Goal: Task Accomplishment & Management: Complete application form

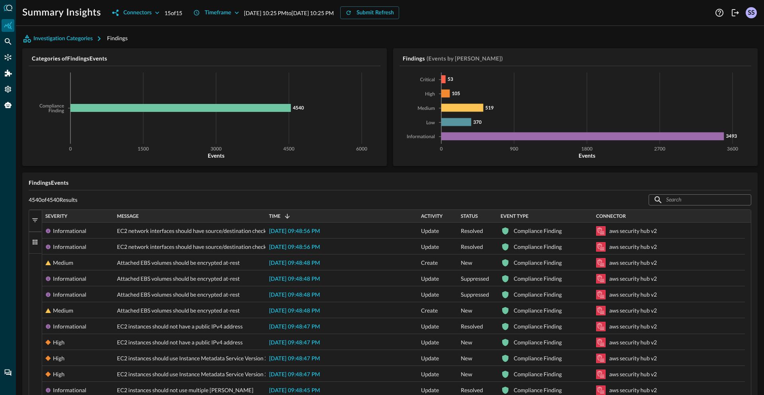
click at [39, 221] on button "Filters" at bounding box center [35, 221] width 13 height 22
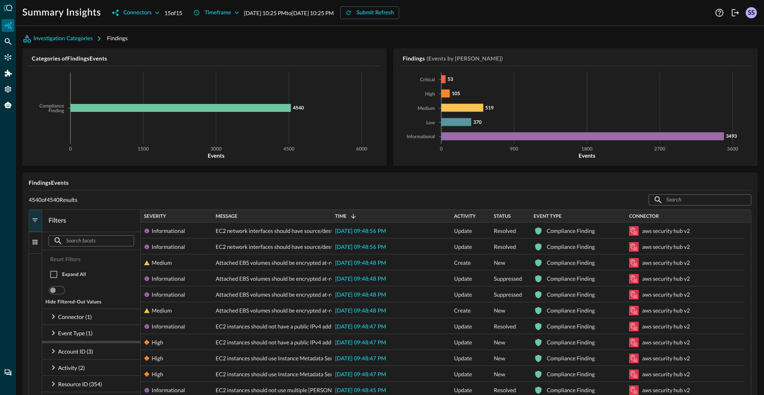
scroll to position [128, 0]
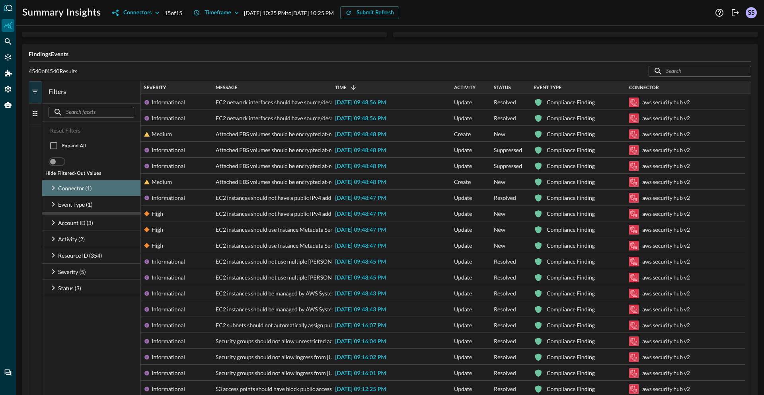
click at [52, 186] on icon at bounding box center [53, 187] width 3 height 5
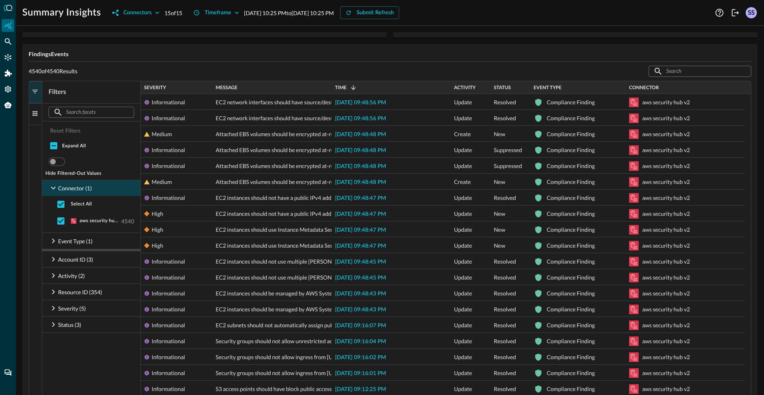
click at [52, 186] on icon at bounding box center [54, 188] width 10 height 10
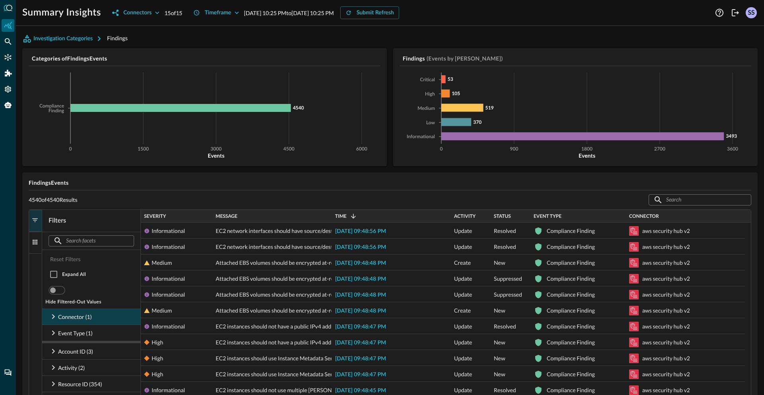
click at [37, 219] on span "button" at bounding box center [34, 219] width 7 height 7
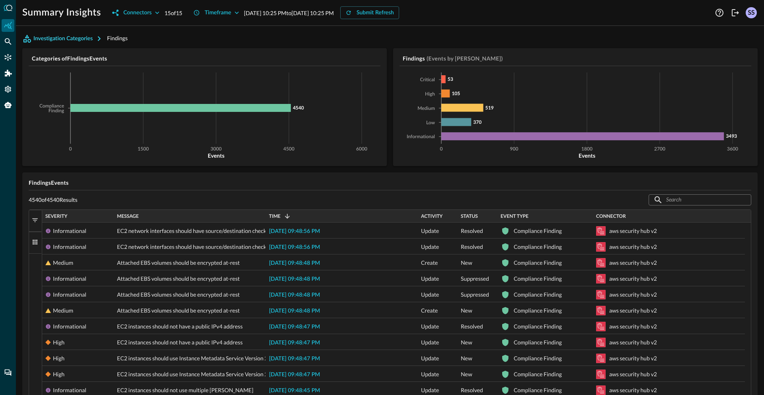
click at [98, 41] on icon "button" at bounding box center [99, 39] width 10 height 10
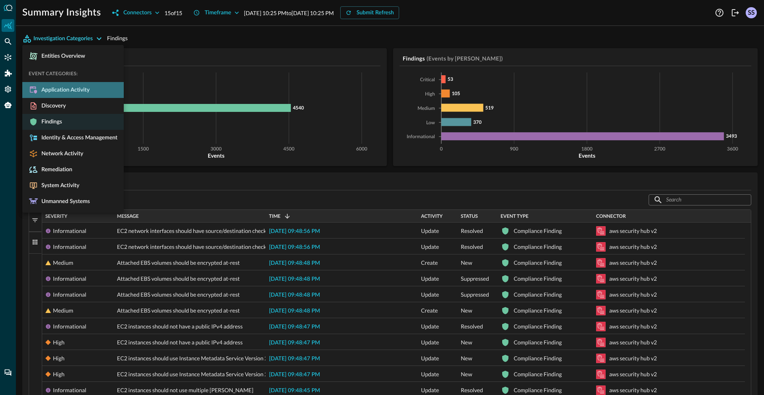
click at [68, 91] on span "Application Activity" at bounding box center [63, 89] width 51 height 7
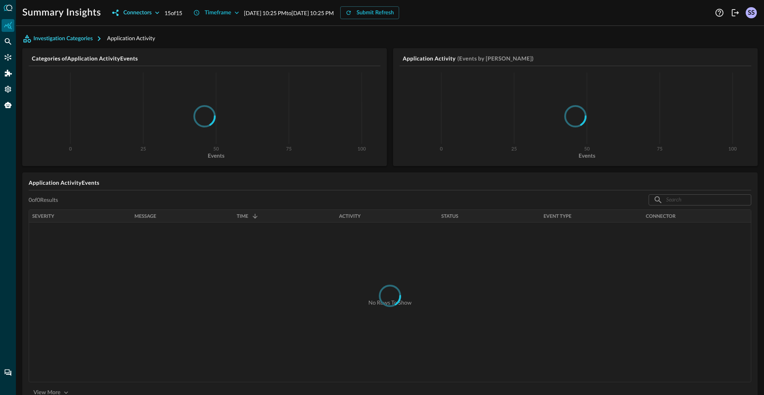
click at [143, 14] on div "Connectors" at bounding box center [137, 13] width 28 height 10
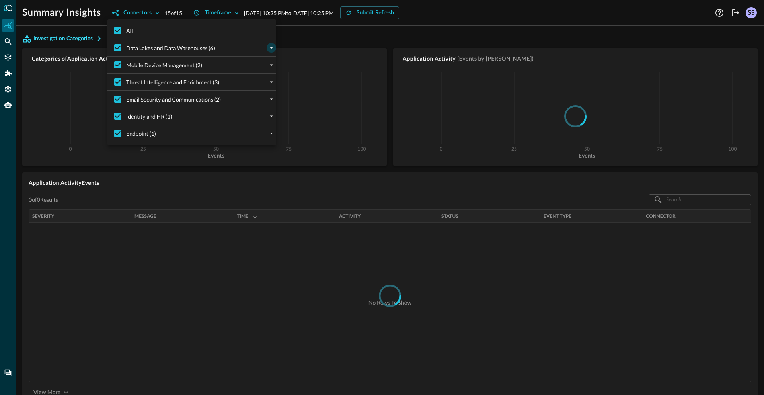
click at [267, 49] on button "expand" at bounding box center [272, 48] width 10 height 10
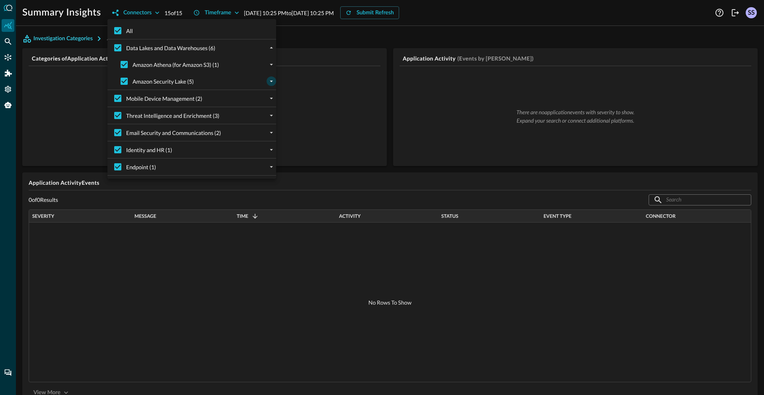
click at [267, 81] on button "expand" at bounding box center [272, 81] width 10 height 10
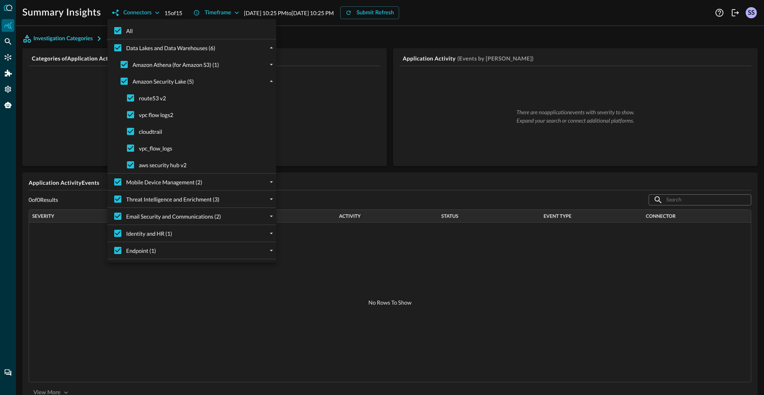
click at [341, 38] on div at bounding box center [382, 197] width 764 height 395
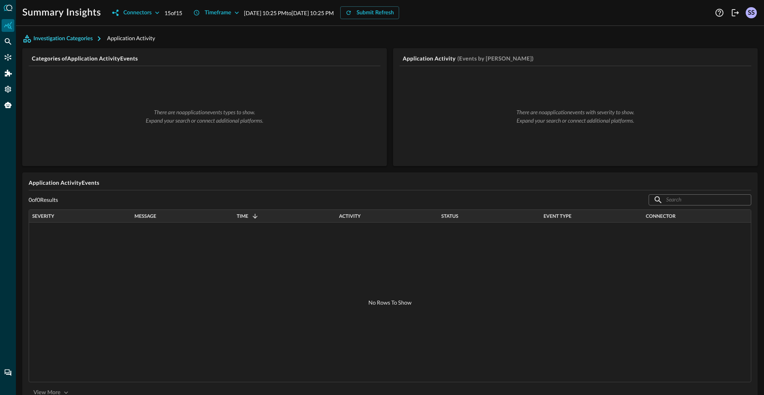
click at [101, 39] on icon "button" at bounding box center [99, 39] width 10 height 10
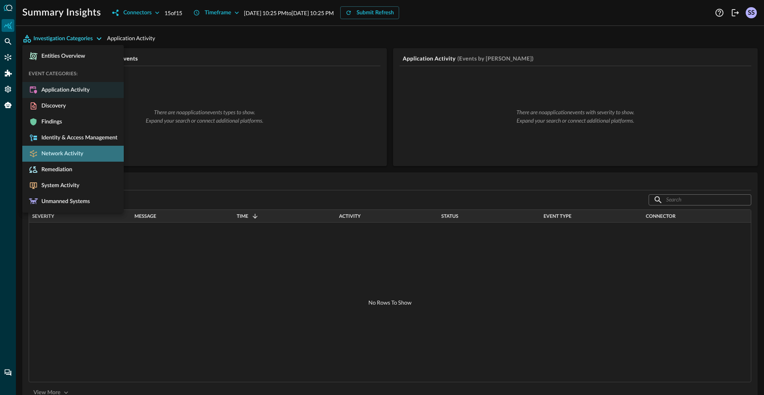
click at [64, 152] on span "Network Activity" at bounding box center [60, 153] width 45 height 7
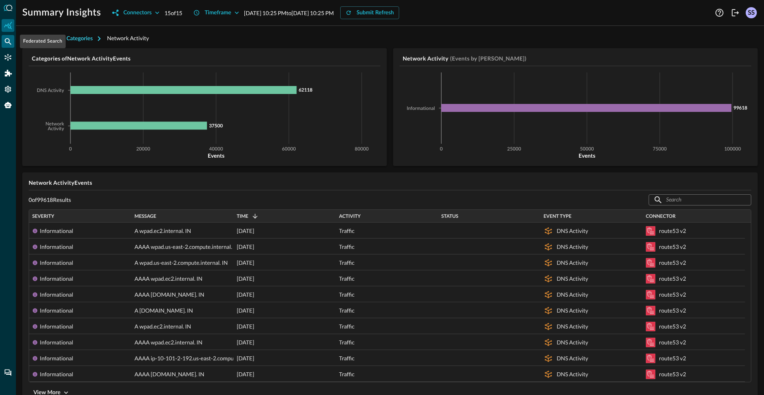
click at [3, 43] on div "Federated Search" at bounding box center [8, 41] width 13 height 13
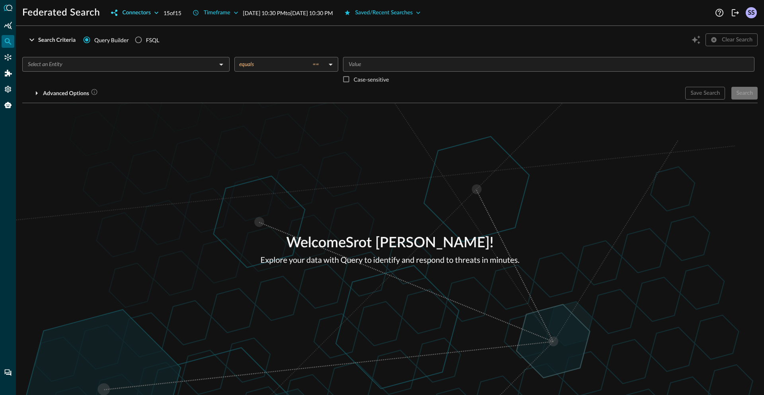
click at [148, 12] on div "Connectors" at bounding box center [136, 13] width 28 height 10
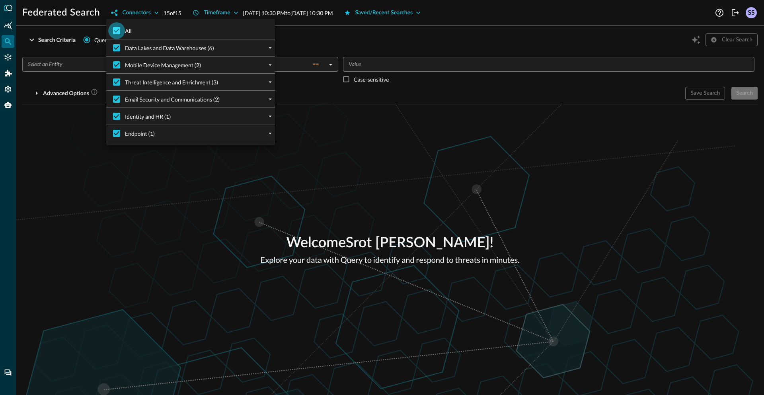
click at [122, 29] on input "All" at bounding box center [116, 30] width 17 height 17
checkbox input "false"
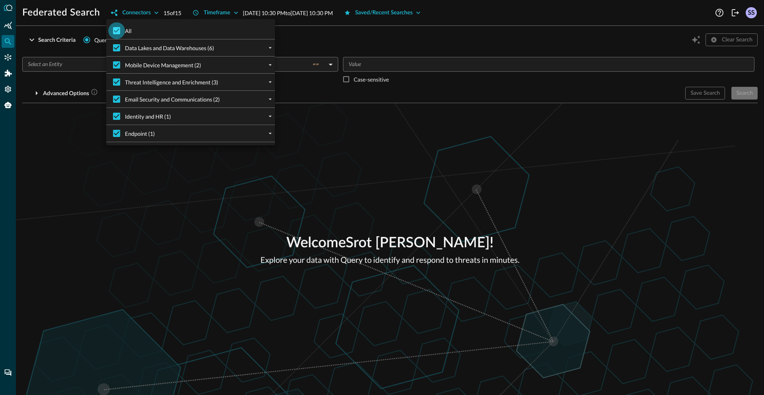
checkbox input "false"
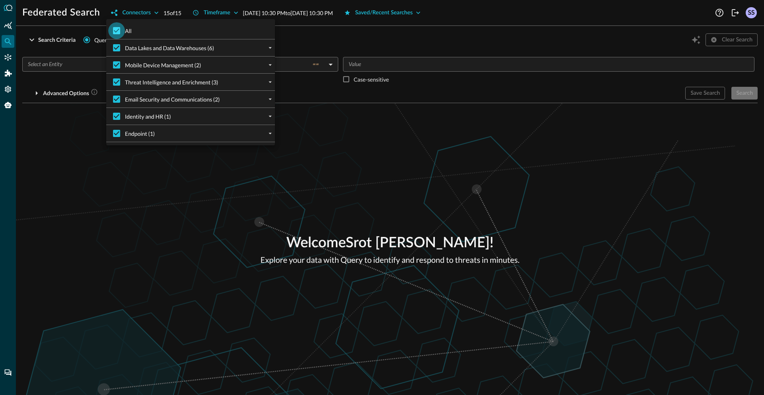
checkbox input "false"
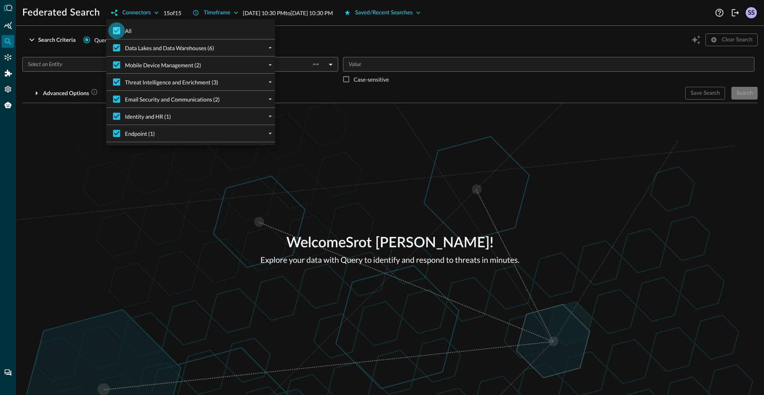
checkbox input "false"
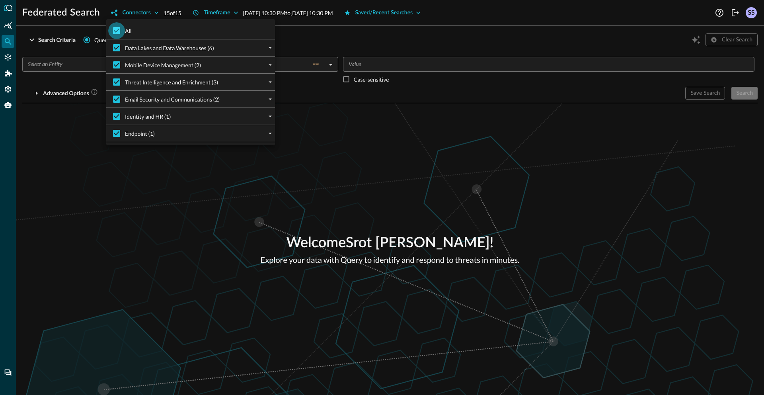
checkbox input "false"
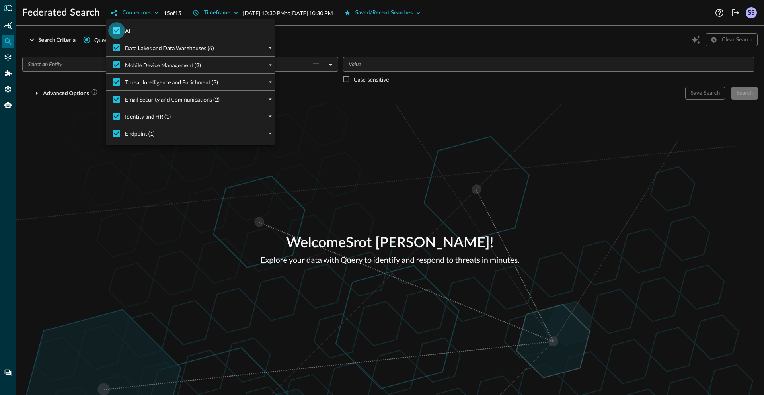
checkbox input "false"
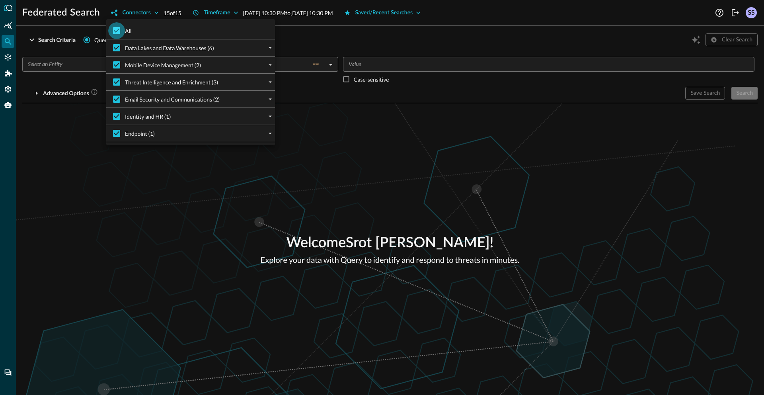
checkbox input "false"
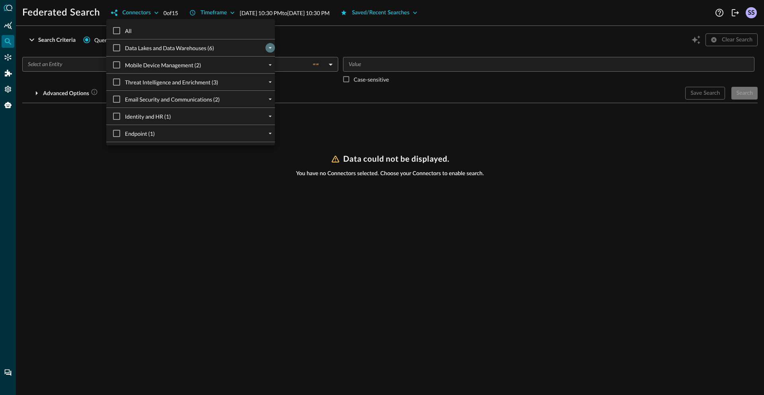
click at [266, 52] on button "expand" at bounding box center [270, 48] width 10 height 10
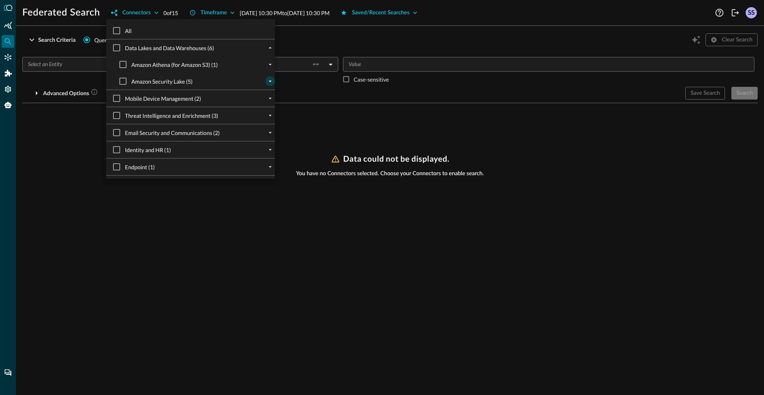
click at [267, 81] on icon "expand" at bounding box center [270, 81] width 7 height 7
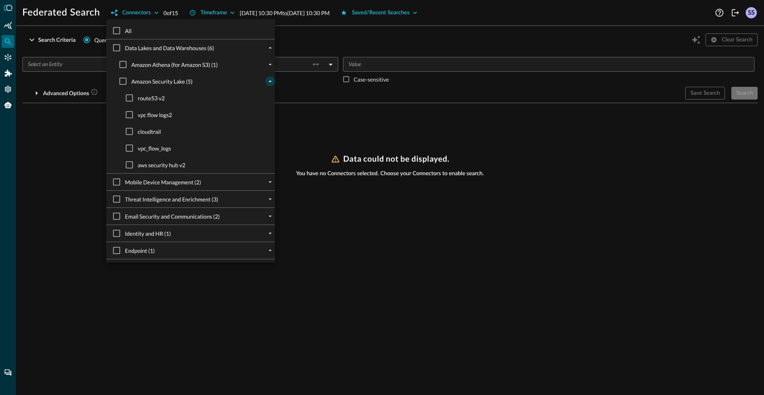
click at [148, 134] on span "cloudtrail" at bounding box center [149, 131] width 23 height 8
click at [138, 134] on input "cloudtrail" at bounding box center [129, 131] width 17 height 17
checkbox input "true"
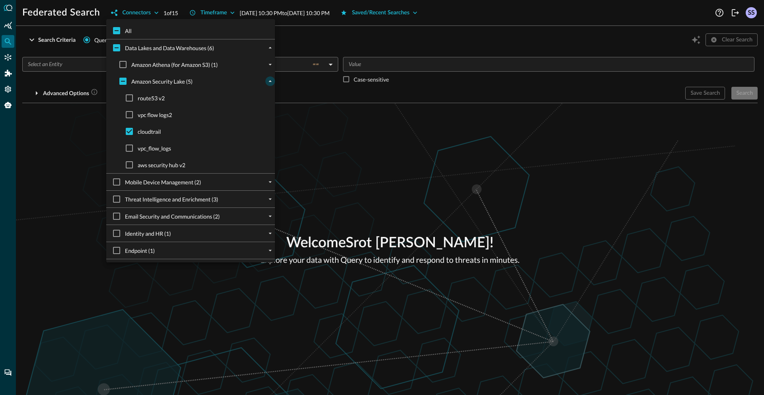
click at [357, 124] on div at bounding box center [382, 197] width 764 height 395
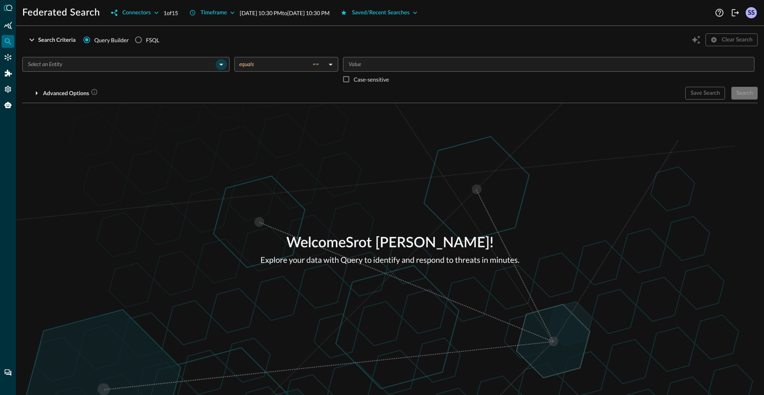
click at [219, 64] on icon "Open" at bounding box center [221, 65] width 10 height 10
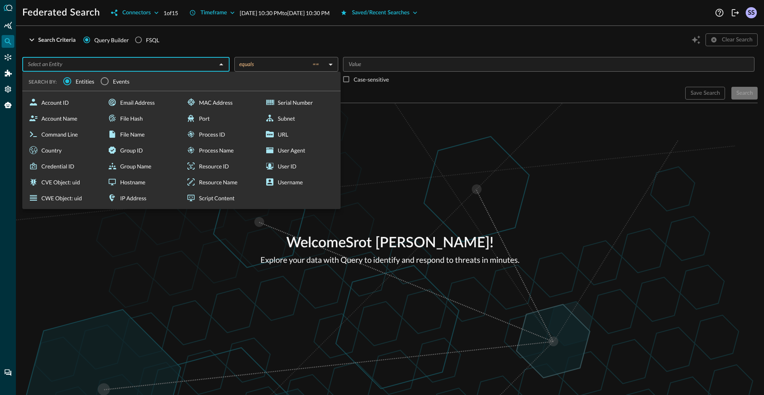
click at [116, 81] on span "Events" at bounding box center [121, 81] width 17 height 8
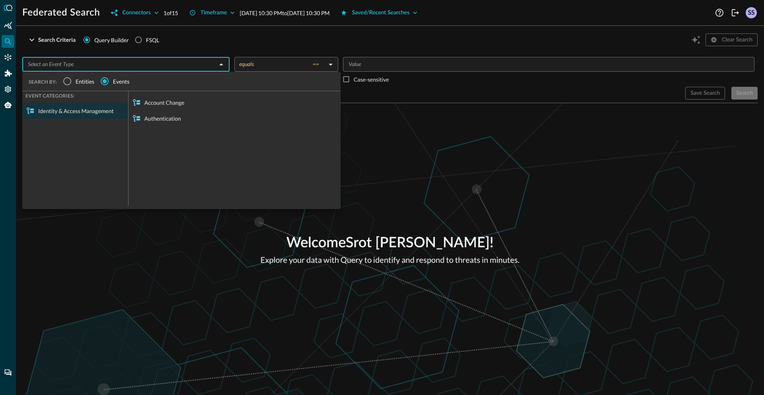
click at [547, 175] on div "Welcome Srot Sinha ! Explore your data with Query to identify and respond to th…" at bounding box center [390, 249] width 748 height 292
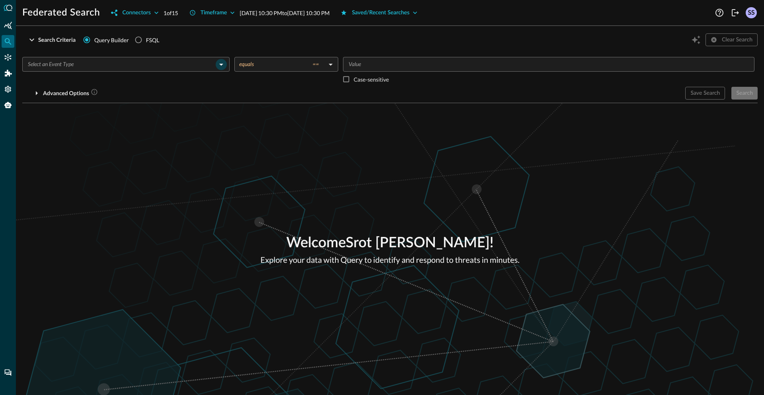
click at [222, 64] on icon "Open" at bounding box center [221, 65] width 10 height 10
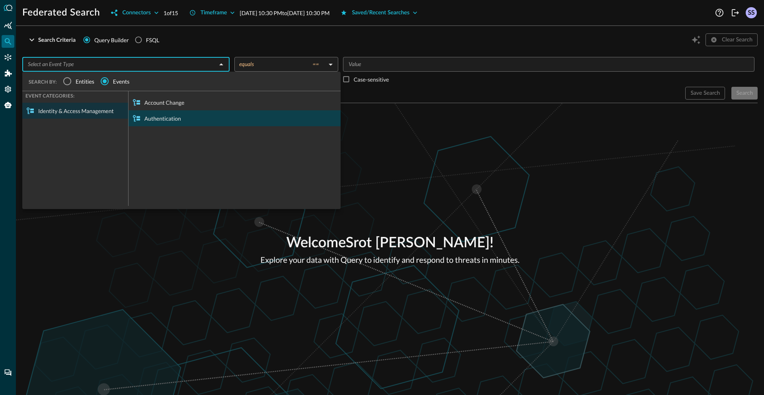
click at [160, 121] on div "Authentication" at bounding box center [234, 118] width 212 height 16
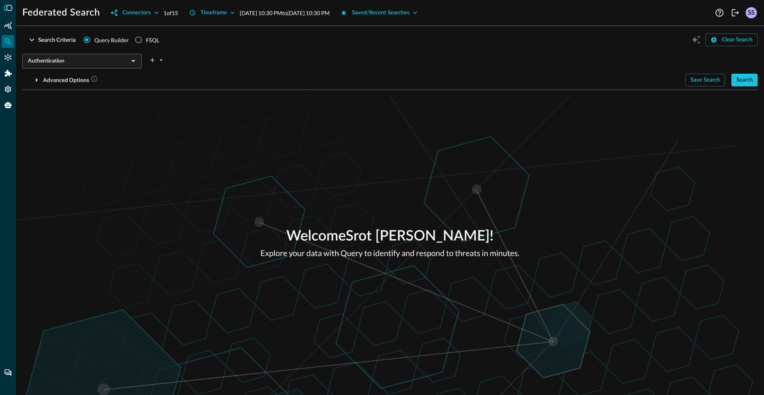
click at [364, 153] on div "Welcome Srot Sinha ! Explore your data with Query to identify and respond to th…" at bounding box center [390, 242] width 748 height 305
click at [746, 83] on div "Search" at bounding box center [744, 80] width 17 height 10
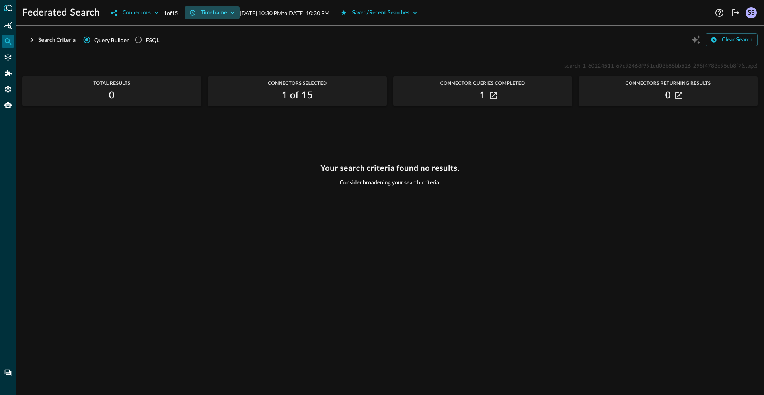
click at [210, 16] on div "Timeframe" at bounding box center [213, 13] width 27 height 10
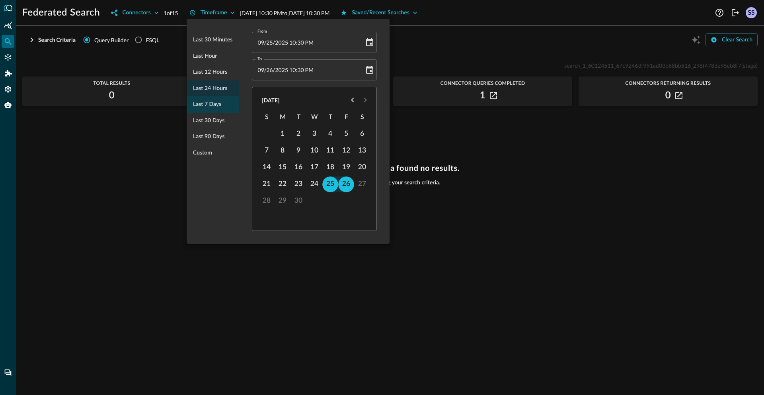
click at [202, 106] on span "Last 7 days" at bounding box center [207, 104] width 28 height 10
type input "09/19/2025 10:31 PM"
type input "09/26/2025 10:31 PM"
click at [506, 156] on div at bounding box center [382, 197] width 764 height 395
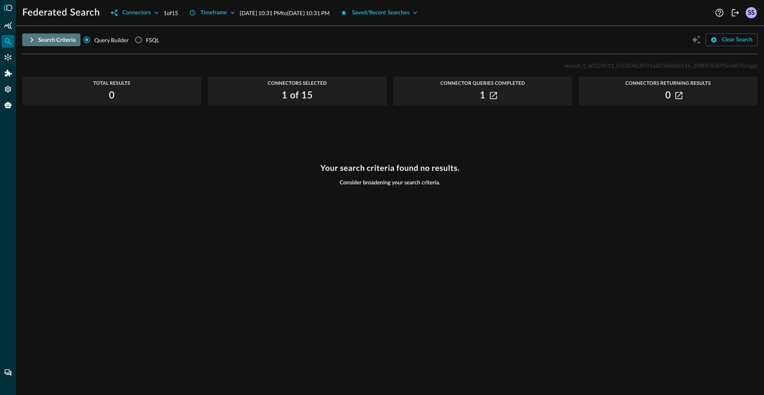
click at [50, 41] on div "Search Criteria" at bounding box center [56, 40] width 37 height 10
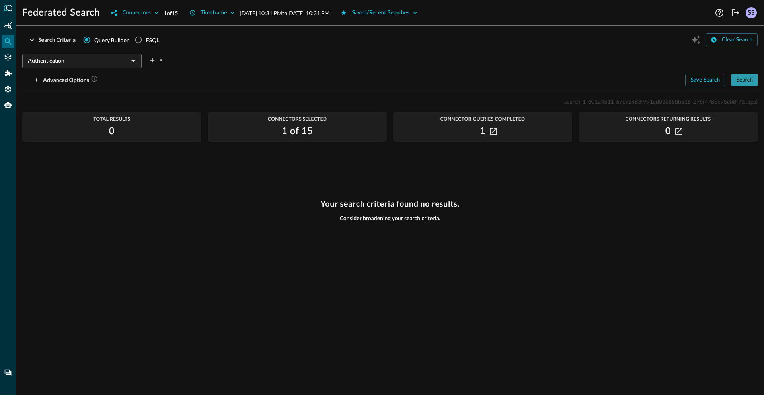
click at [739, 78] on div "Search" at bounding box center [744, 80] width 17 height 10
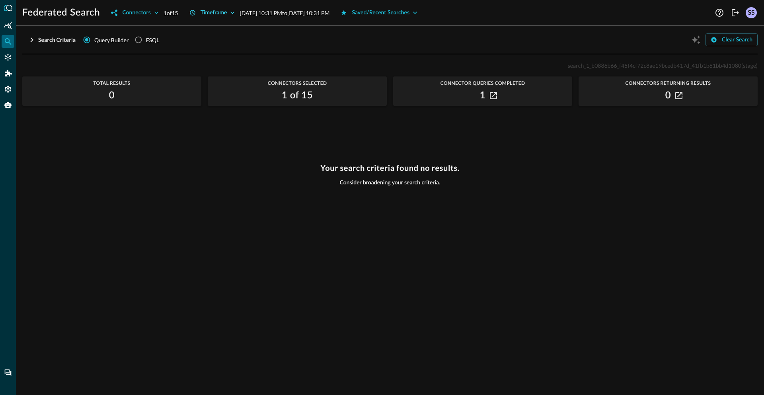
click at [222, 14] on div "Timeframe" at bounding box center [213, 13] width 27 height 10
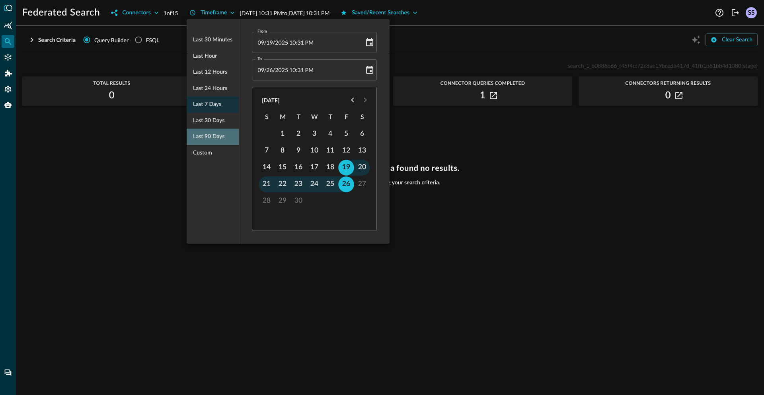
click at [209, 132] on span "Last 90 days" at bounding box center [208, 137] width 31 height 10
type input "06/28/2025 10:31 PM"
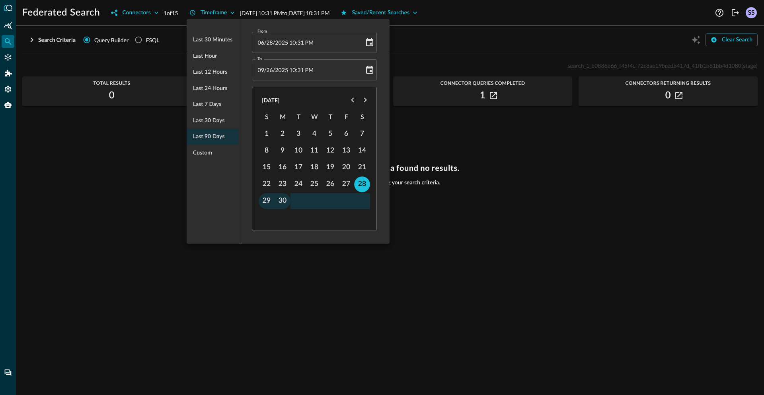
click at [604, 148] on div at bounding box center [382, 197] width 764 height 395
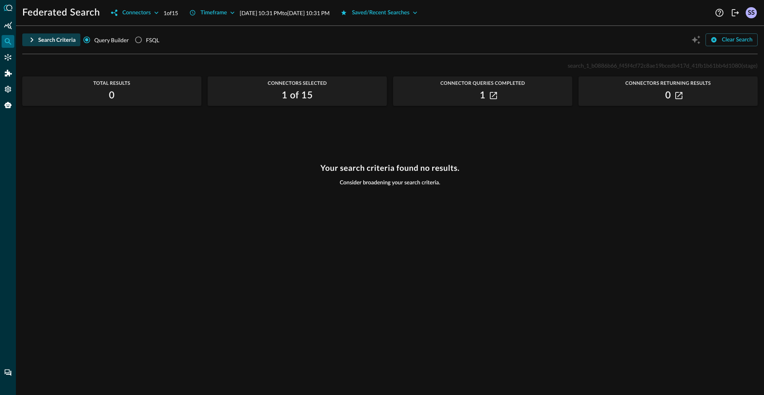
click at [54, 38] on div "Search Criteria" at bounding box center [56, 40] width 37 height 10
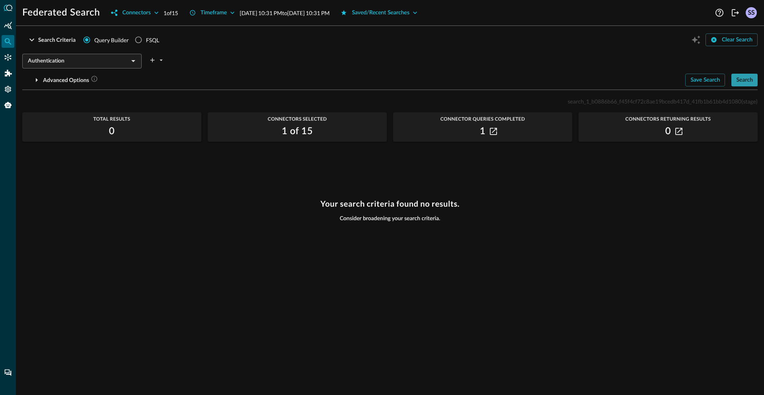
click at [746, 80] on div "Search" at bounding box center [744, 80] width 17 height 10
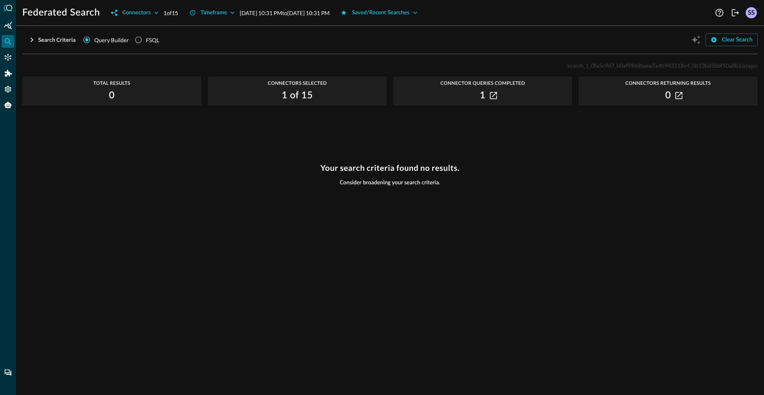
click at [588, 63] on span "search_1_0fa5c9d7_b0af99ddbaea7a4b943318e4_0b13bd5bbf50a8b1" at bounding box center [654, 65] width 174 height 7
copy span "search_1_0fa5c9d7_b0af99ddbaea7a4b943318e4_0b13bd5bbf50a8b1"
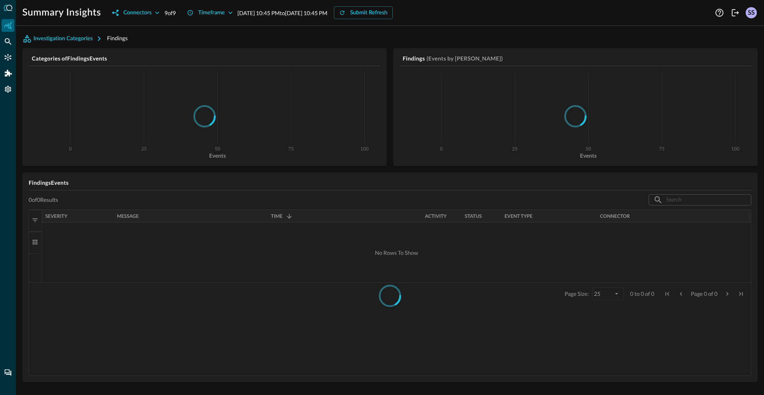
click at [442, 37] on div "Investigation Categories Findings" at bounding box center [389, 38] width 735 height 13
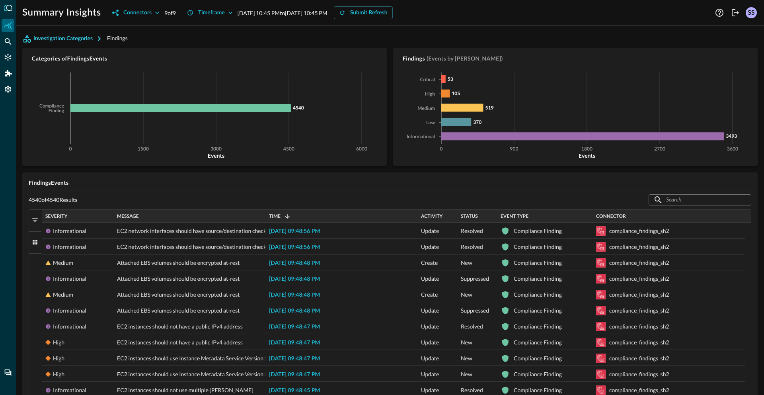
click at [101, 39] on icon "button" at bounding box center [99, 39] width 10 height 10
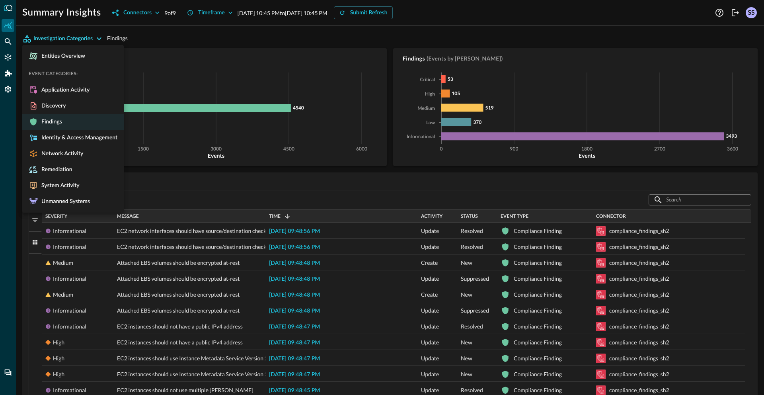
click at [156, 37] on div at bounding box center [382, 197] width 764 height 395
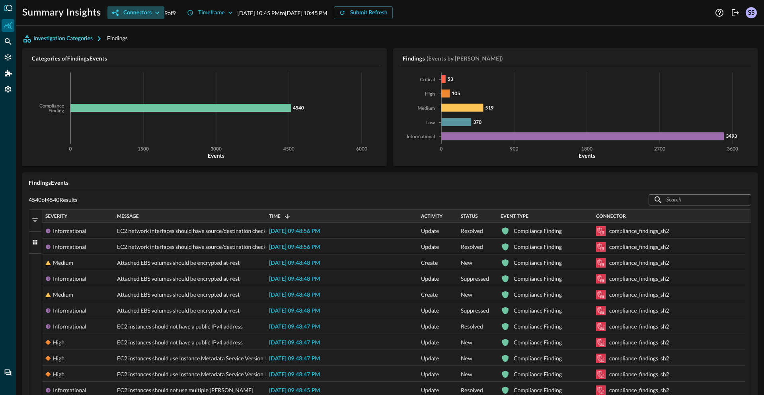
click at [151, 16] on div "Connectors" at bounding box center [137, 13] width 28 height 10
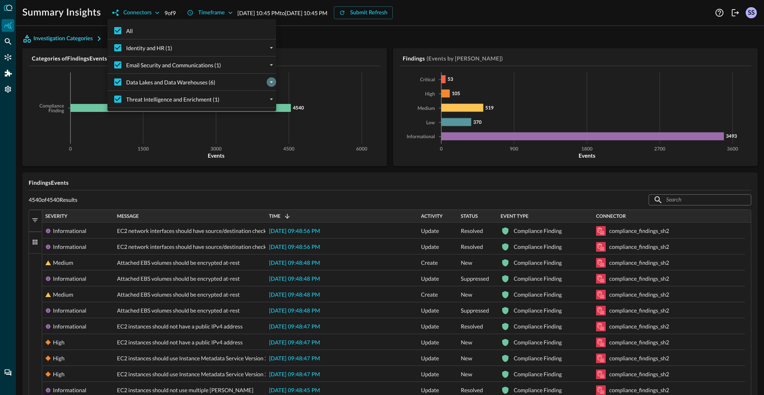
click at [268, 83] on icon "expand" at bounding box center [271, 81] width 7 height 7
click at [268, 100] on icon "expand" at bounding box center [271, 98] width 7 height 7
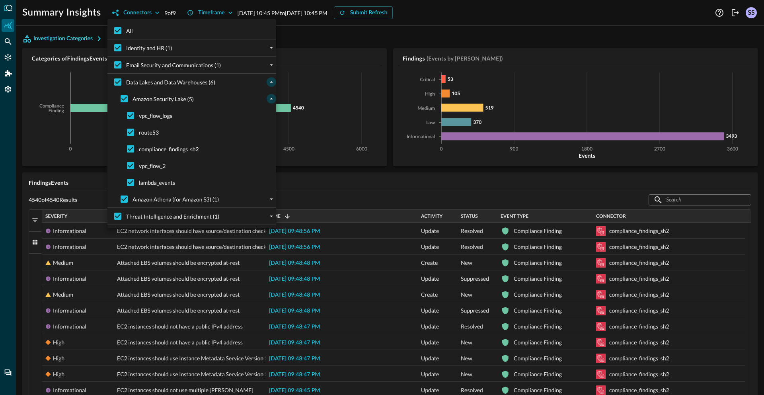
click at [318, 34] on div at bounding box center [382, 197] width 764 height 395
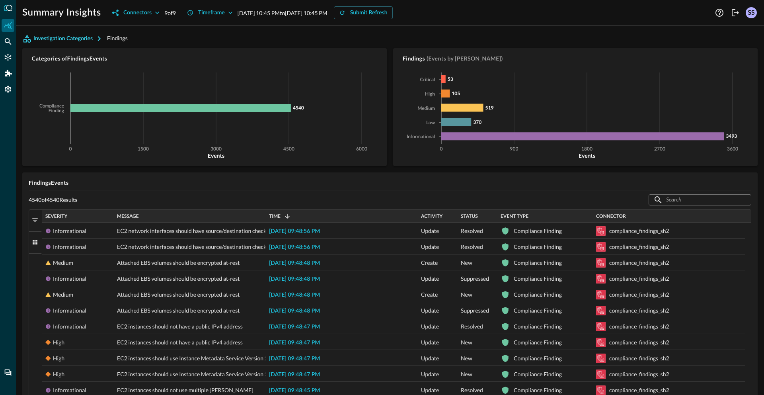
click at [99, 37] on icon "button" at bounding box center [99, 38] width 3 height 5
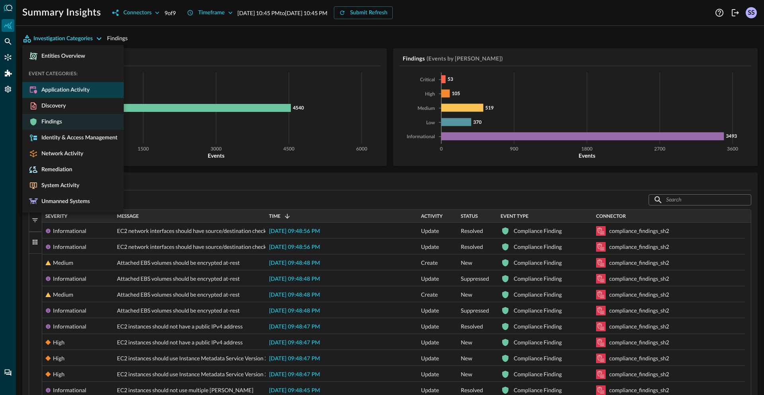
click at [80, 86] on span "Application Activity" at bounding box center [63, 89] width 51 height 7
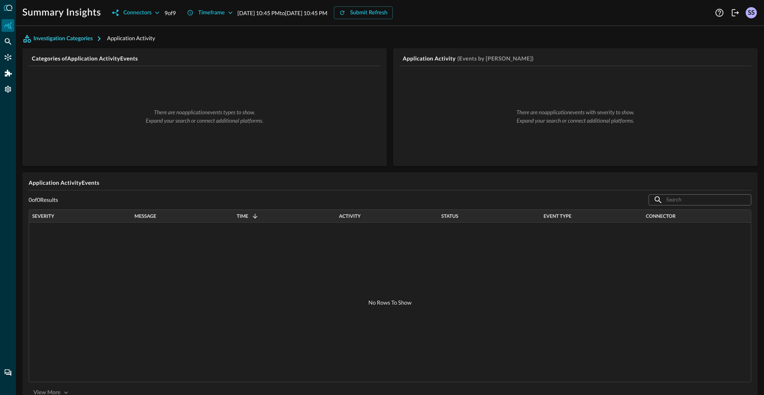
click at [98, 36] on icon "button" at bounding box center [99, 39] width 10 height 10
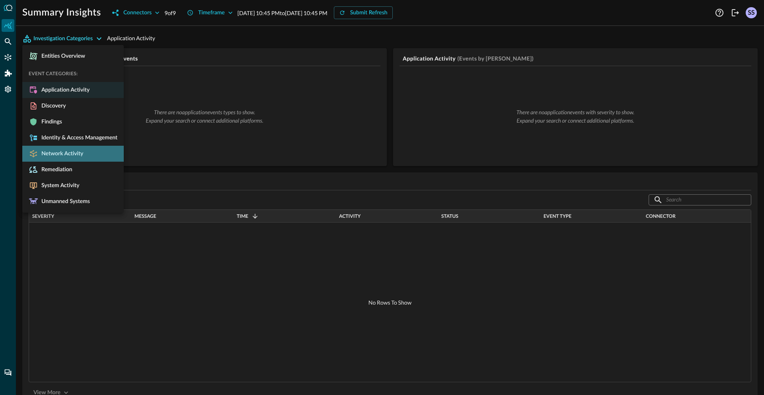
click at [57, 154] on span "Network Activity" at bounding box center [60, 153] width 45 height 7
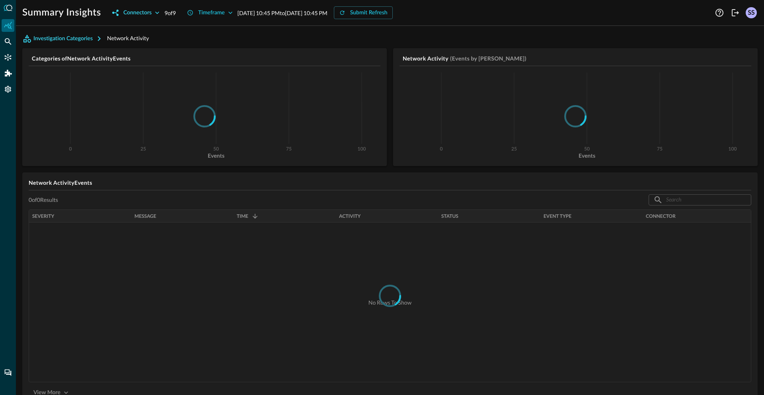
click at [146, 13] on div "Connectors" at bounding box center [137, 13] width 28 height 10
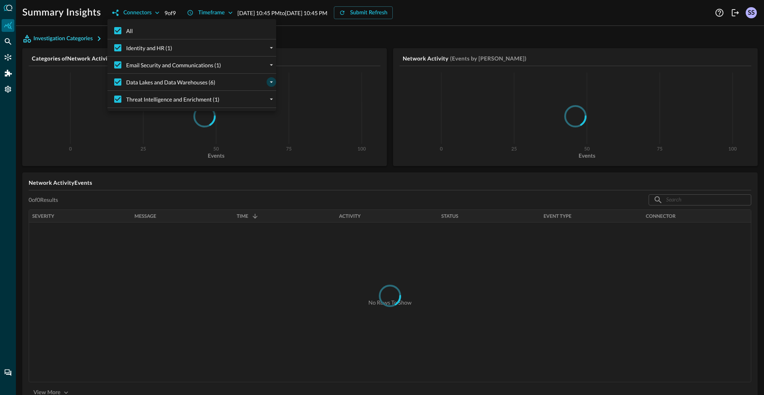
click at [267, 81] on button "expand" at bounding box center [272, 82] width 10 height 10
click at [268, 102] on icon "expand" at bounding box center [271, 98] width 7 height 7
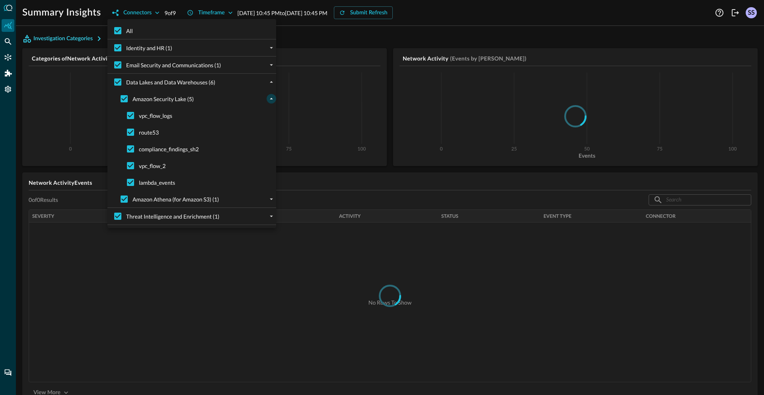
click at [300, 37] on div at bounding box center [382, 197] width 764 height 395
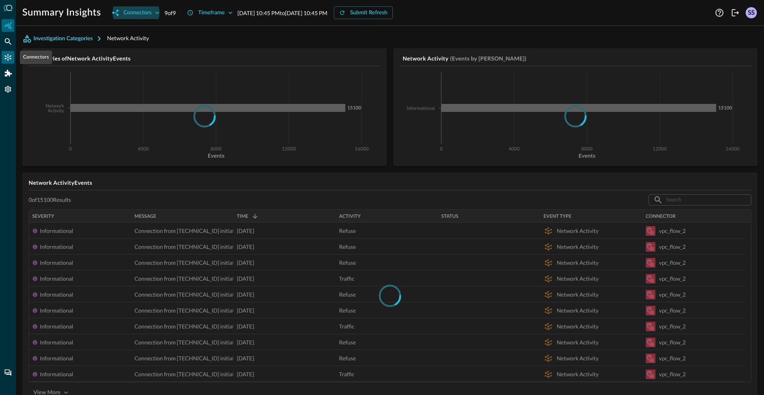
click at [7, 56] on icon "Connectors" at bounding box center [8, 57] width 7 height 7
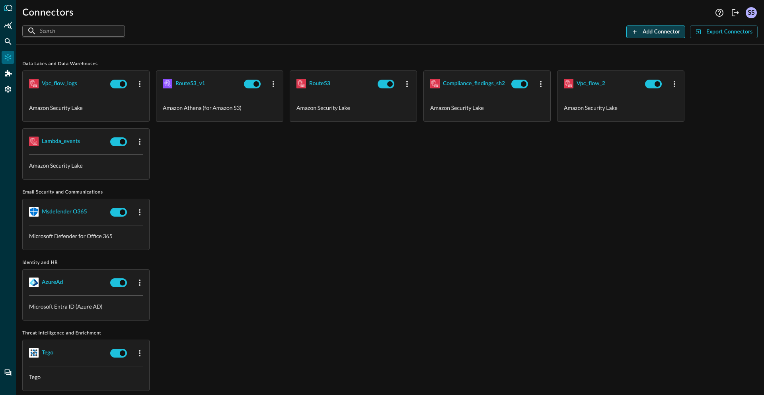
click at [646, 33] on div "Add Connector" at bounding box center [660, 32] width 37 height 10
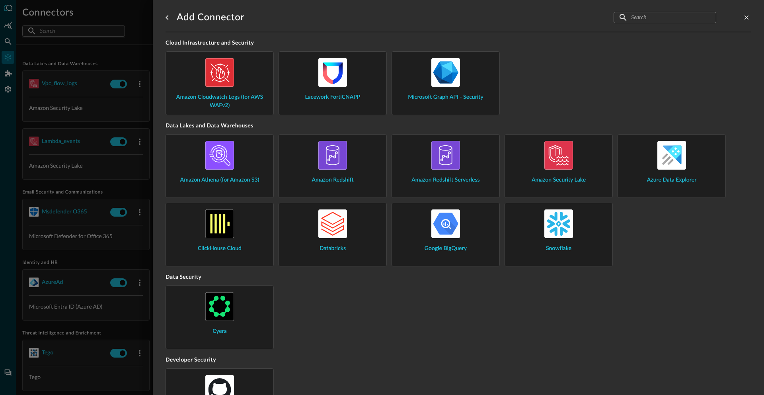
click at [557, 162] on img at bounding box center [558, 155] width 29 height 29
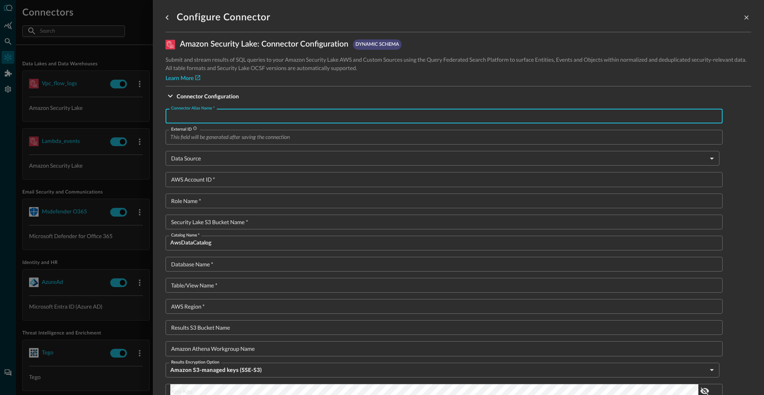
click at [211, 115] on input "Connector Alias Name   *" at bounding box center [446, 116] width 552 height 15
paste input "cloudtrail_mgmt"
type input "cloudtrail_mgmt"
click at [217, 180] on input "AWS Account ID   *" at bounding box center [446, 179] width 552 height 15
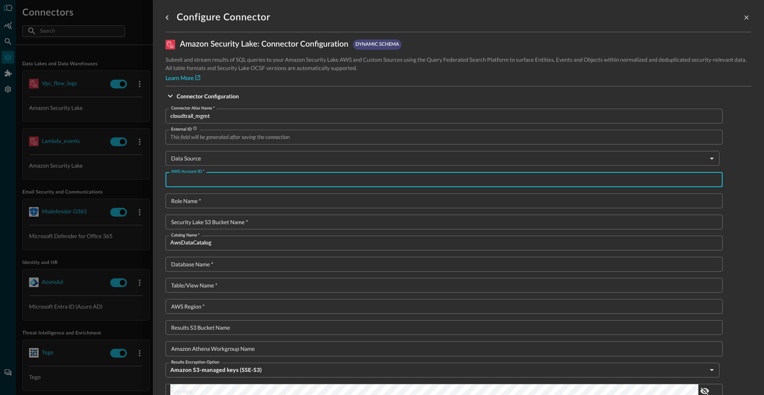
paste input "781078561176"
type input "781078561176"
type textarea "{ "Version": "2012-10-17", "Statement": [ { "Sid": "athenaPermissions", "Effect…"
type input "781078561176"
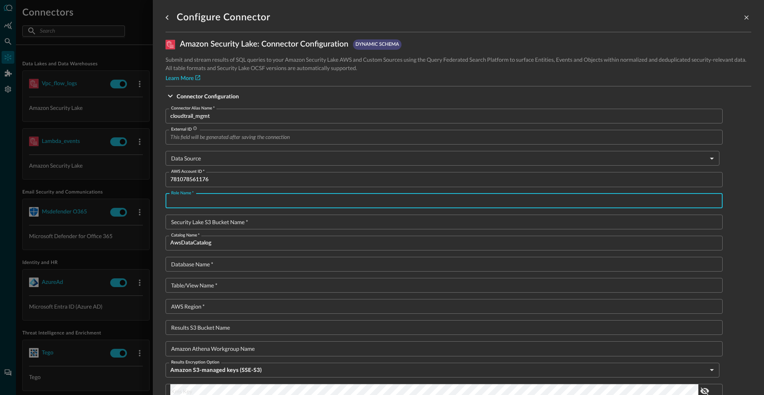
click at [205, 203] on input "Role Name   *" at bounding box center [446, 200] width 552 height 15
paste input "SecLakeCrossAccountDE1Role"
type input "SecLakeCrossAccountDE1Role"
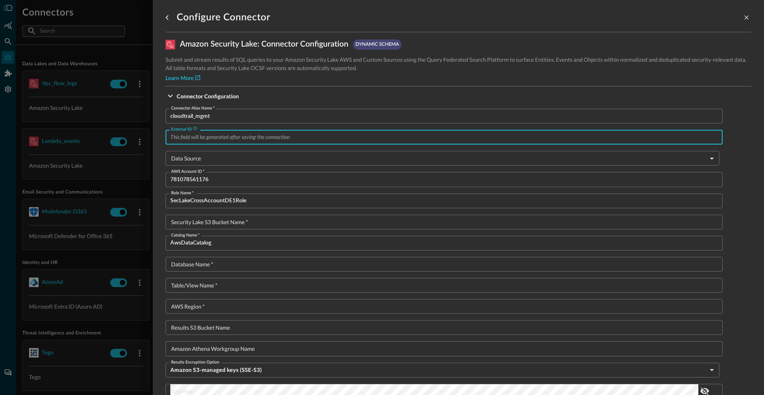
click at [208, 142] on input "External ID" at bounding box center [446, 137] width 552 height 15
click at [192, 160] on body "Connectors Help Logout SS ​ ​ Add Connector Export Connectors Data Lakes and Da…" at bounding box center [382, 197] width 764 height 395
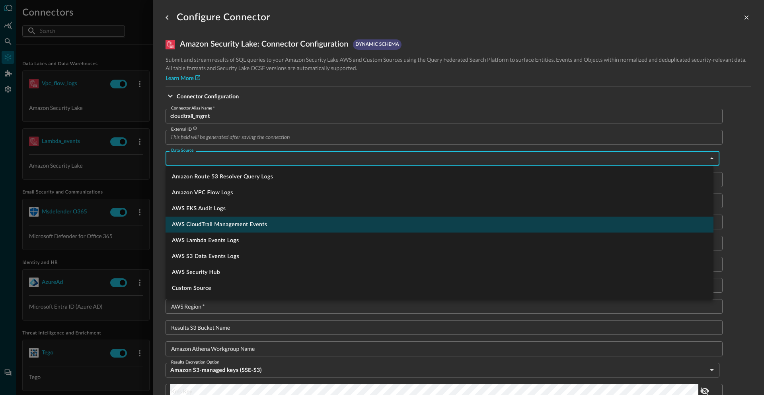
click at [207, 230] on li "AWS CloudTrail Management Events" at bounding box center [439, 224] width 548 height 16
type input "CloudTrail Management"
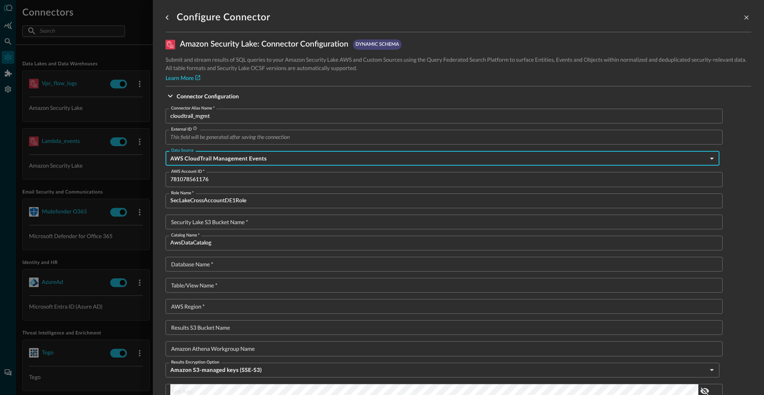
click at [214, 225] on input "Security Lake S3 Bucket Name   *" at bounding box center [446, 221] width 552 height 15
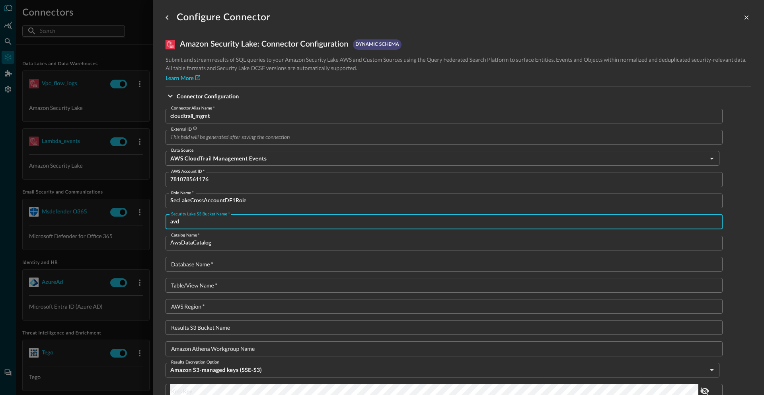
type input "avd"
click at [206, 263] on input "Database Name   *" at bounding box center [446, 264] width 552 height 15
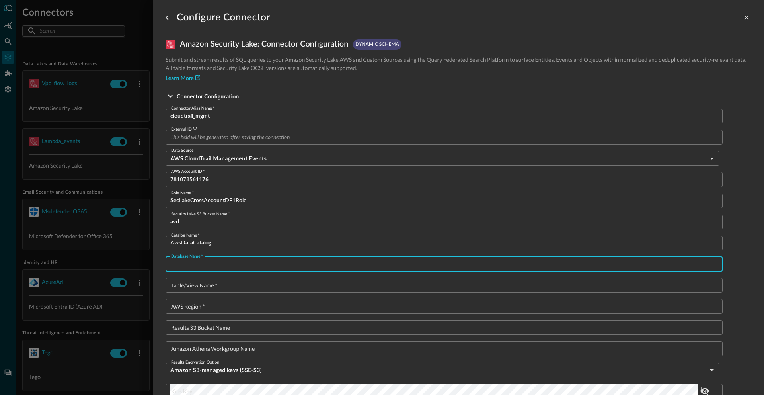
paste input "amazon_security_lake_glue_db_us_east_2"
type input "amazon_security_lake_glue_db_us_east_2"
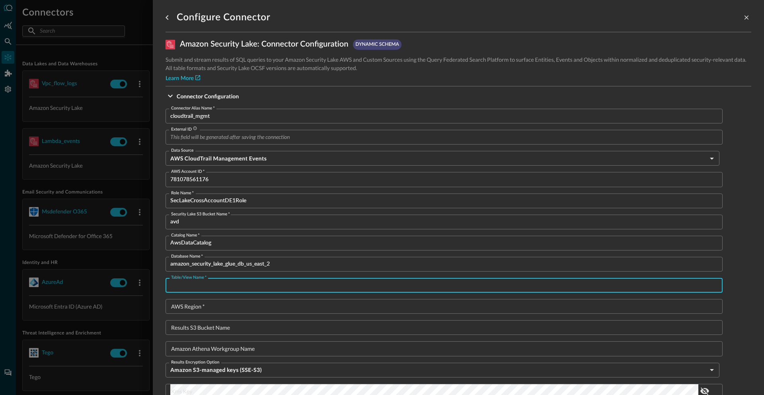
click at [201, 285] on input "Table/View Name   *" at bounding box center [446, 285] width 552 height 15
paste input "amazon_security_lake_table_us_east_2_cloud_trail_mgmt_2_0"
type input "amazon_security_lake_table_us_east_2_cloud_trail_mgmt_2_0"
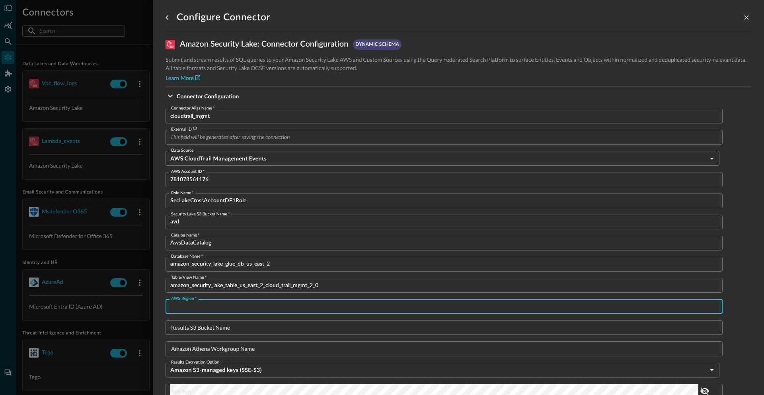
click at [202, 307] on input "AWS Region   *" at bounding box center [446, 306] width 552 height 15
paste input "us-east-2"
type input "us-east-2"
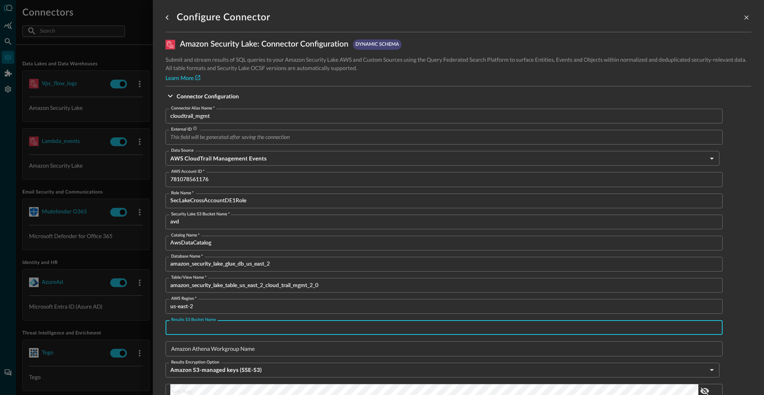
click at [215, 326] on input "Results S3 Bucket Name" at bounding box center [446, 327] width 552 height 15
paste input "query-se-seclake-admin-athena-results-us-east-2"
type input "query-se-seclake-admin-athena-results-us-east-2"
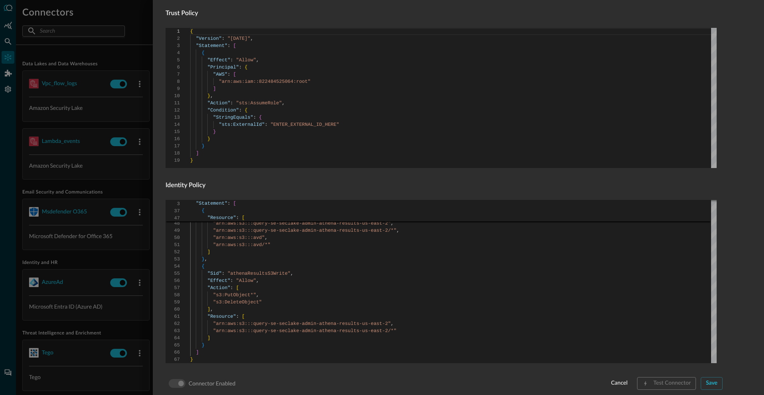
scroll to position [466, 0]
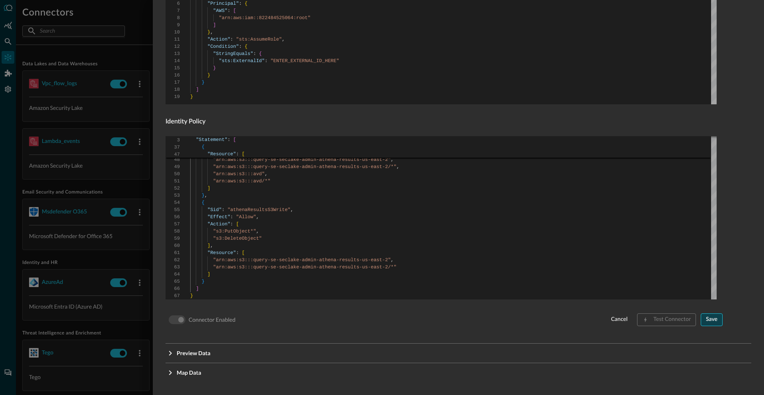
click at [706, 320] on div "Save" at bounding box center [712, 319] width 12 height 10
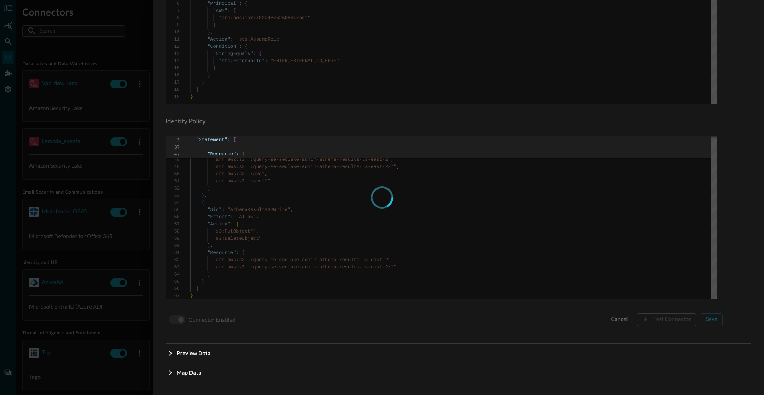
type input "764766b0-7475-4767-9950-512b14358032"
type textarea "{ "Version": "2012-10-17", "Statement": [ { "Effect": "Allow", "Principal": { "…"
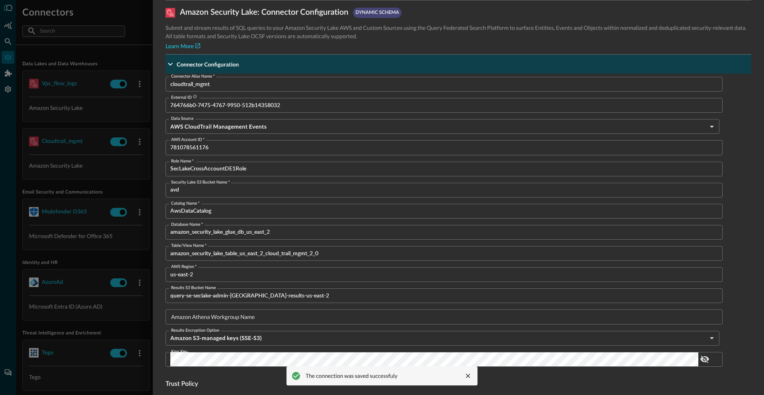
scroll to position [0, 0]
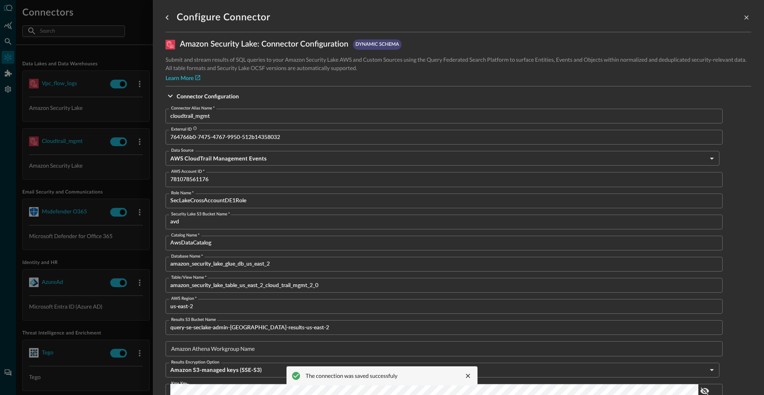
click at [226, 136] on input "764766b0-7475-4767-9950-512b14358032" at bounding box center [446, 137] width 552 height 15
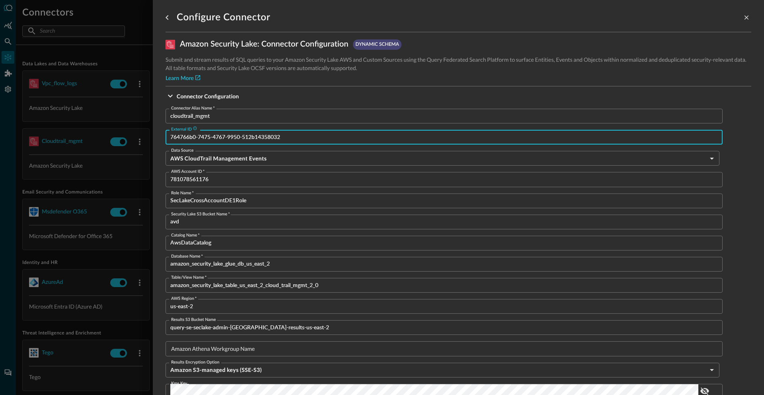
click at [226, 136] on input "764766b0-7475-4767-9950-512b14358032" at bounding box center [446, 137] width 552 height 15
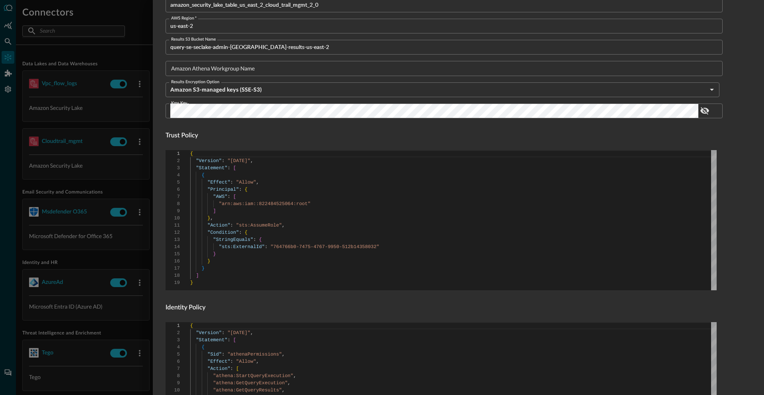
scroll to position [466, 0]
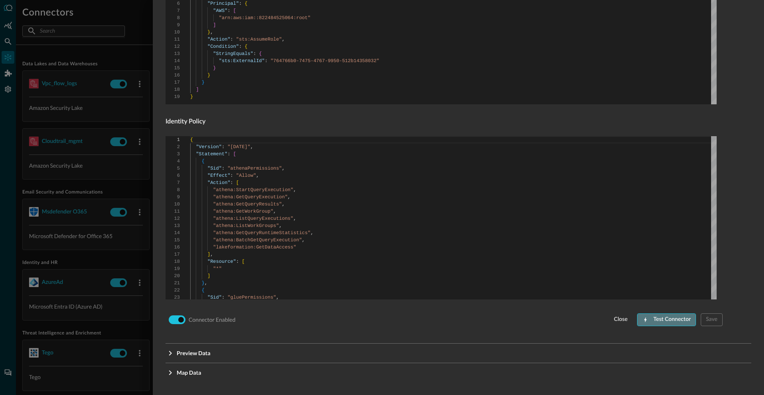
click at [672, 320] on div "Test Connector" at bounding box center [671, 319] width 37 height 10
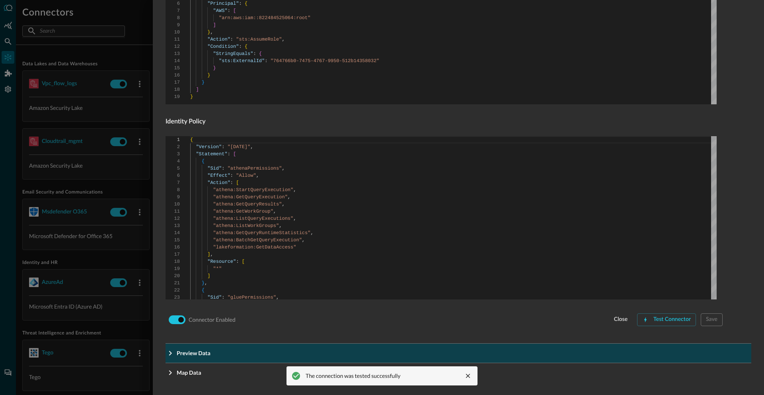
click at [297, 351] on span "Preview Data" at bounding box center [461, 352] width 568 height 8
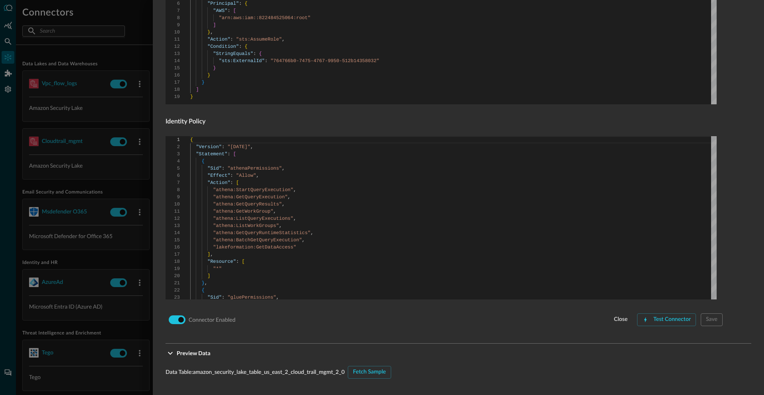
scroll to position [606, 0]
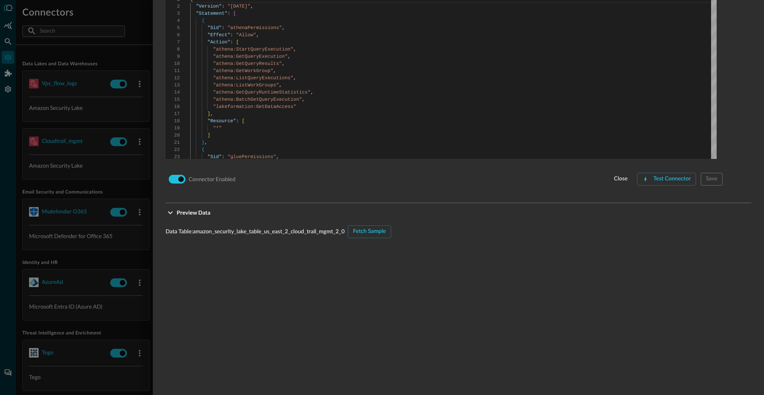
click at [381, 238] on div "Data Table: amazon_security_lake_table_us_east_2_cloud_trail_mgmt_2_0 Fetch Sam…" at bounding box center [458, 340] width 586 height 230
click at [381, 233] on div "Fetch Sample" at bounding box center [369, 231] width 33 height 10
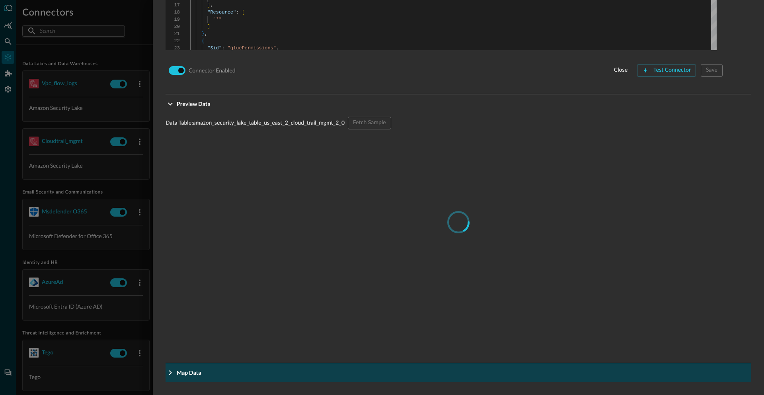
click at [235, 378] on button "Map Data" at bounding box center [458, 372] width 586 height 19
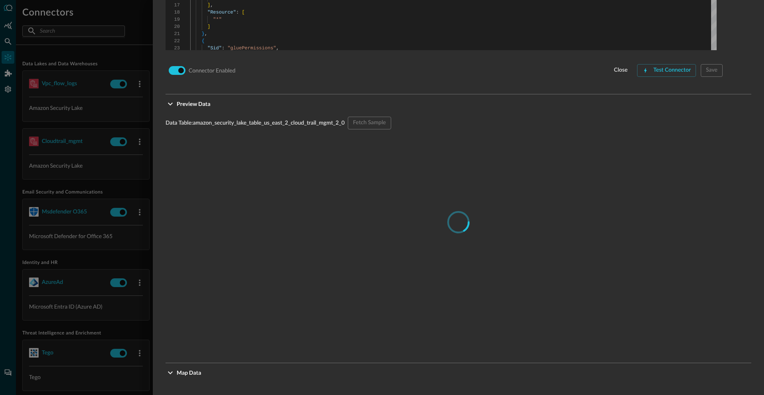
scroll to position [913, 0]
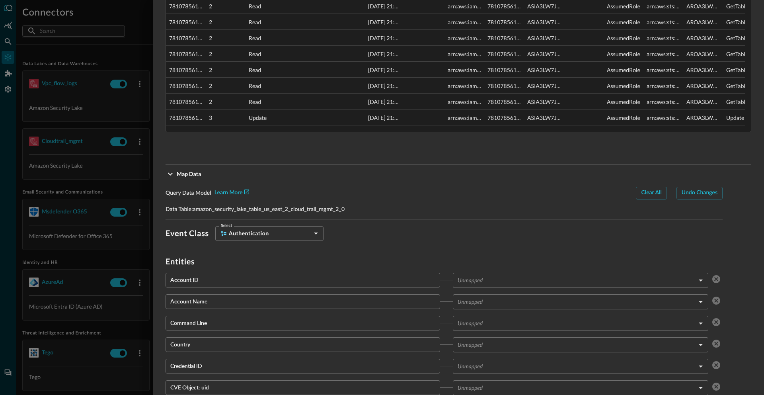
click at [282, 230] on body "Connectors Help Logout SS ​ ​ Add Connector Export Connectors Data Lakes and Da…" at bounding box center [382, 197] width 764 height 395
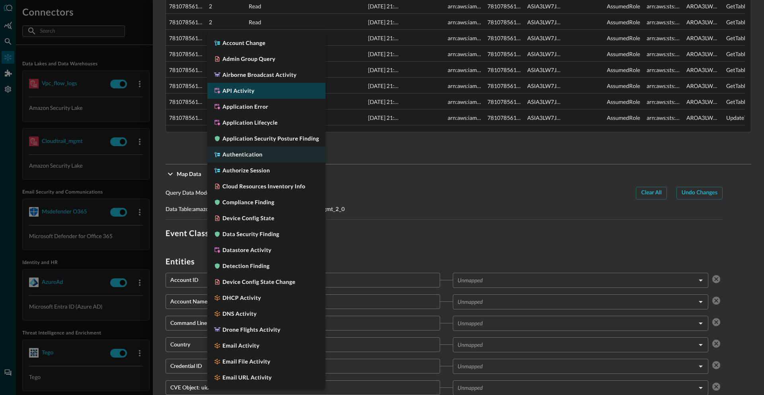
click at [250, 87] on h5 "API Activity" at bounding box center [238, 91] width 32 height 8
type input "CLASS_API_ACTIVITY"
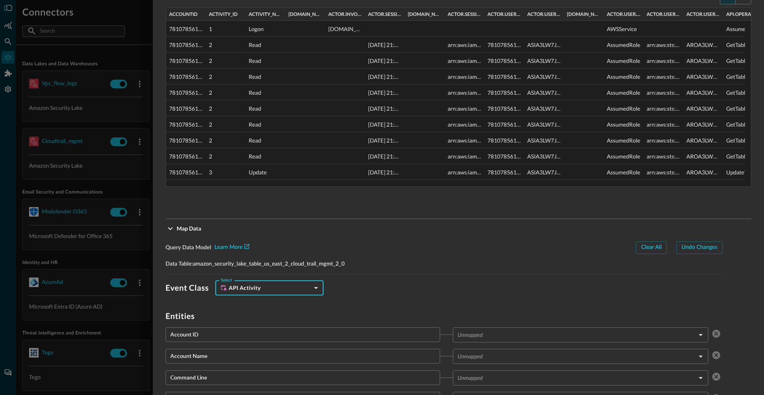
scroll to position [922, 0]
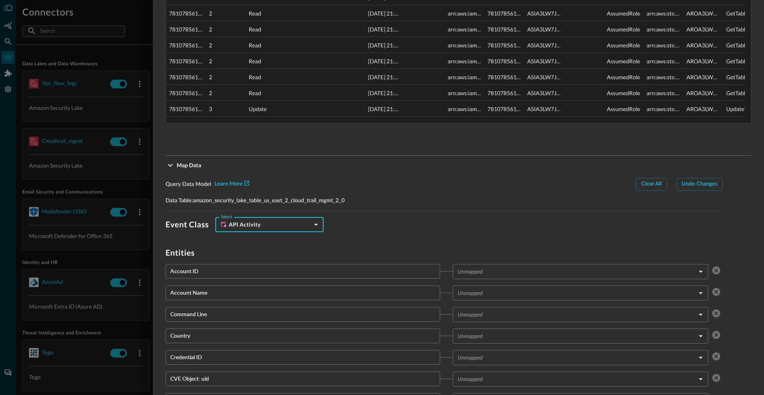
click at [477, 269] on body "Connectors Help Logout SS ​ ​ Add Connector Export Connectors Data Lakes and Da…" at bounding box center [382, 197] width 764 height 395
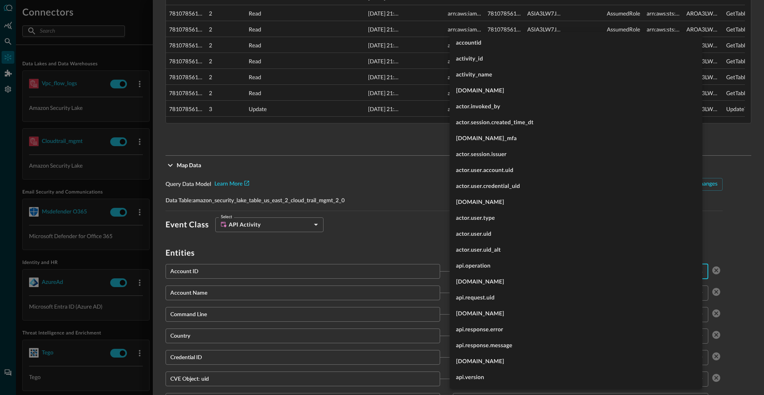
click at [395, 257] on div at bounding box center [382, 197] width 764 height 395
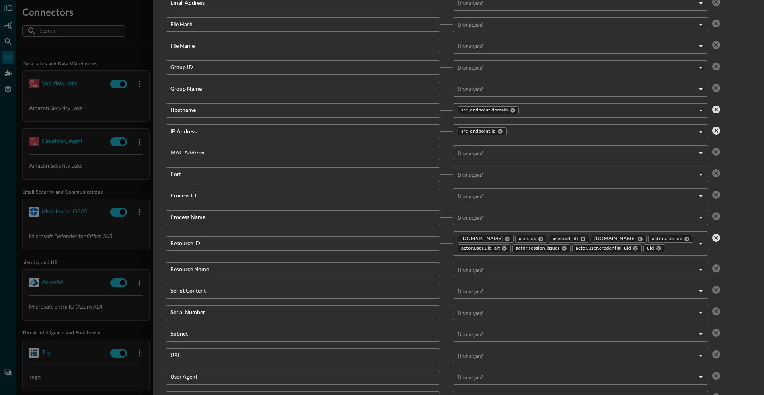
scroll to position [1440, 0]
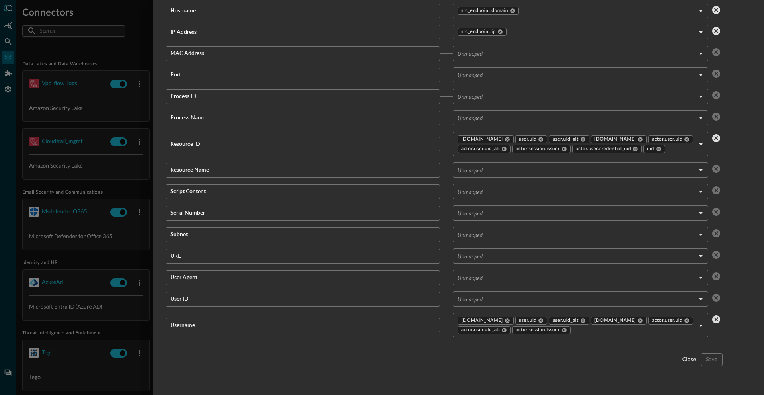
click at [467, 280] on body "Connectors Help Logout SS ​ ​ Add Connector Export Connectors Data Lakes and Da…" at bounding box center [382, 197] width 764 height 395
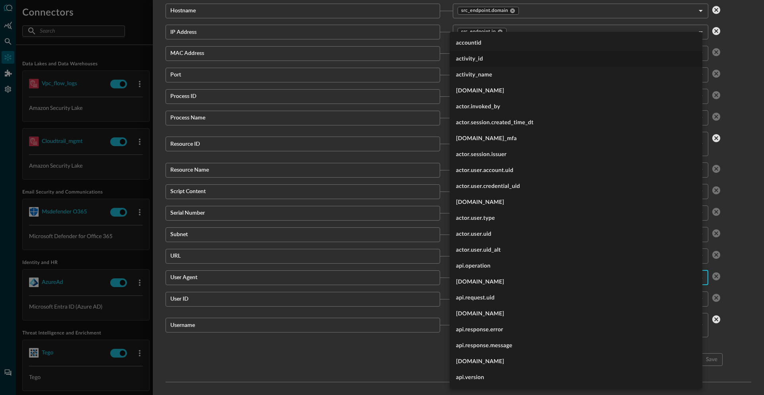
scroll to position [1440, 0]
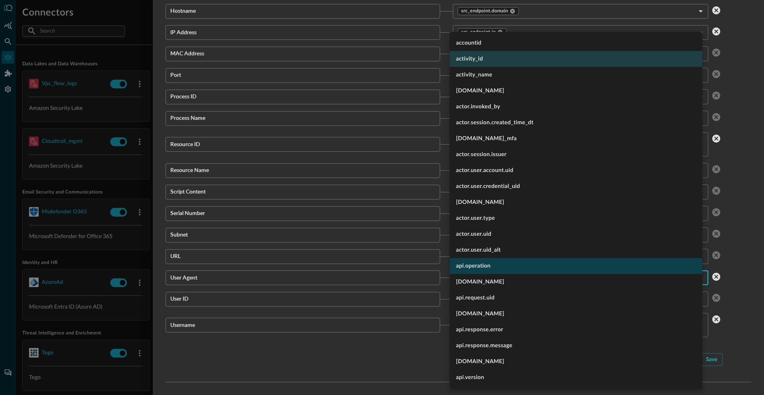
click at [474, 266] on li "api.operation" at bounding box center [575, 266] width 253 height 16
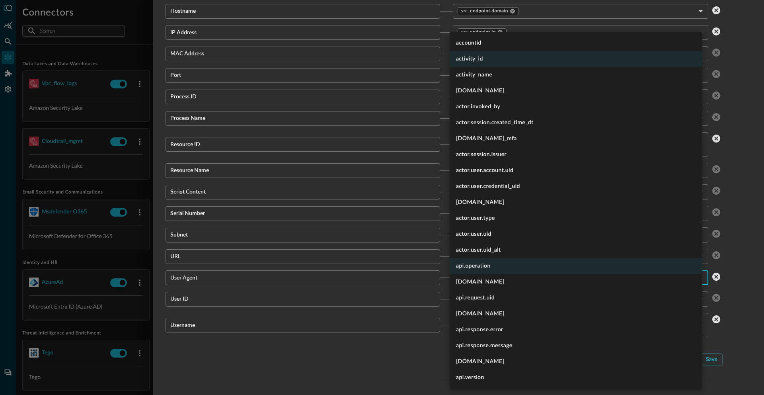
click at [397, 291] on div at bounding box center [382, 197] width 764 height 395
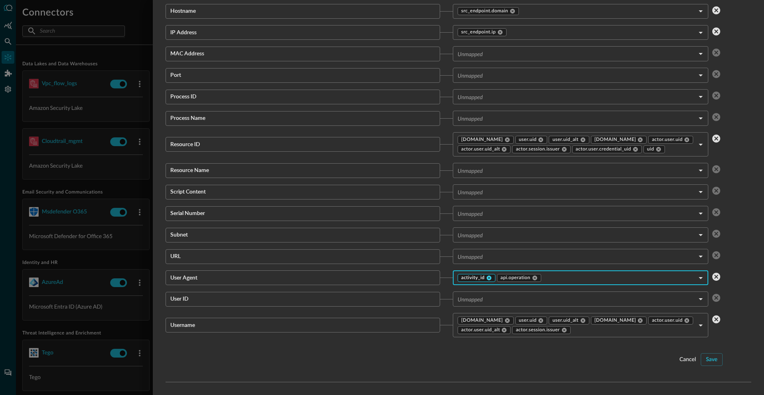
click at [487, 278] on icon at bounding box center [488, 277] width 5 height 5
type input "api.operation"
click at [492, 278] on icon at bounding box center [495, 278] width 6 height 6
click at [707, 363] on div "Save" at bounding box center [712, 360] width 12 height 10
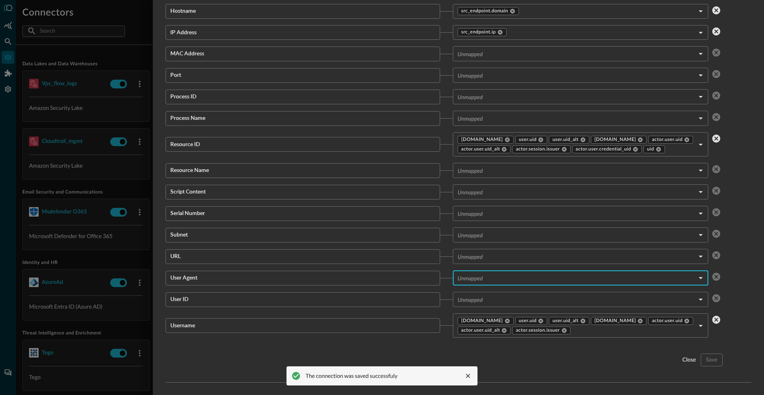
click at [94, 330] on div at bounding box center [382, 197] width 764 height 395
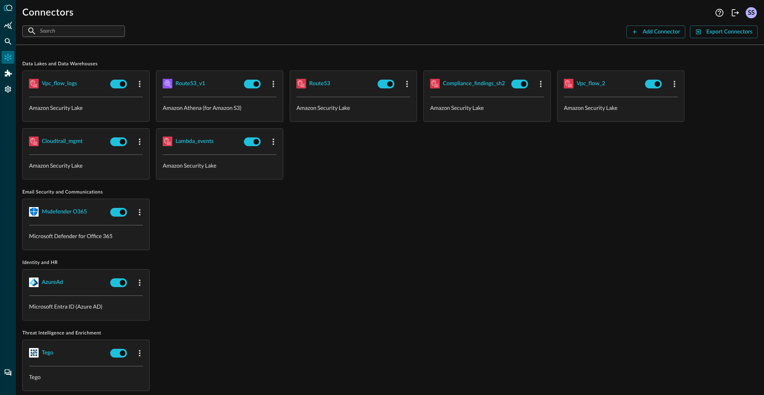
click at [0, 39] on div at bounding box center [8, 197] width 16 height 395
click at [4, 29] on icon "Summary Insights" at bounding box center [8, 25] width 8 height 8
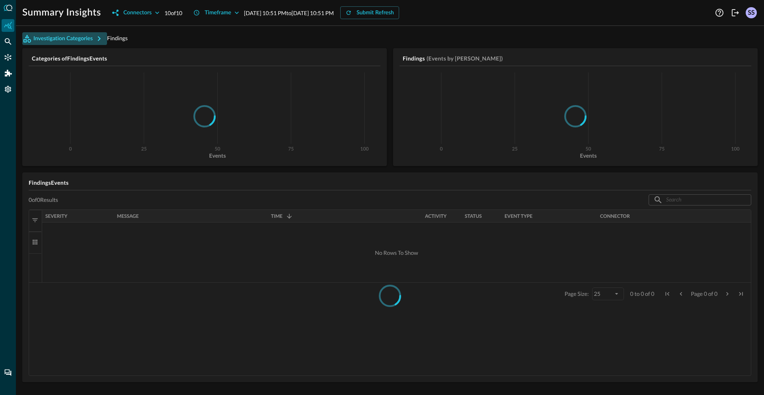
click at [99, 39] on icon "button" at bounding box center [99, 39] width 10 height 10
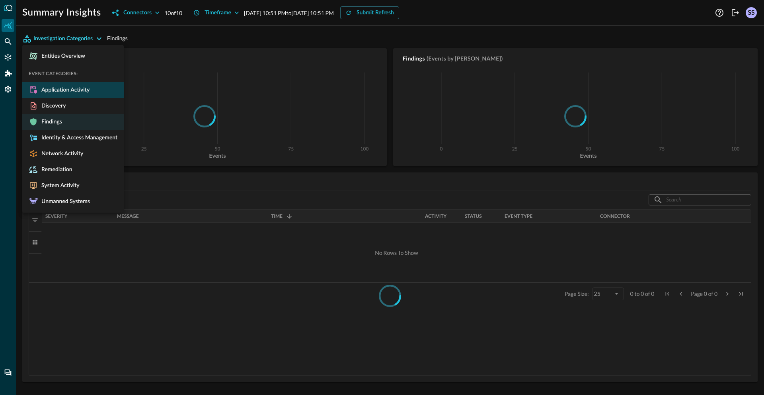
click at [56, 88] on span "Application Activity" at bounding box center [63, 89] width 51 height 7
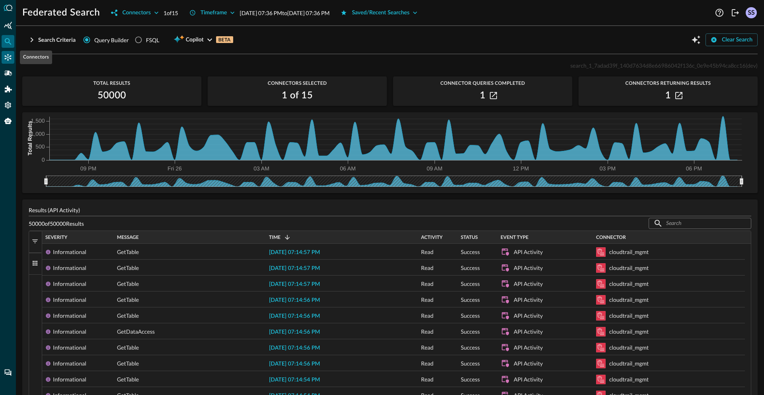
click at [3, 60] on div "Connectors" at bounding box center [8, 57] width 13 height 13
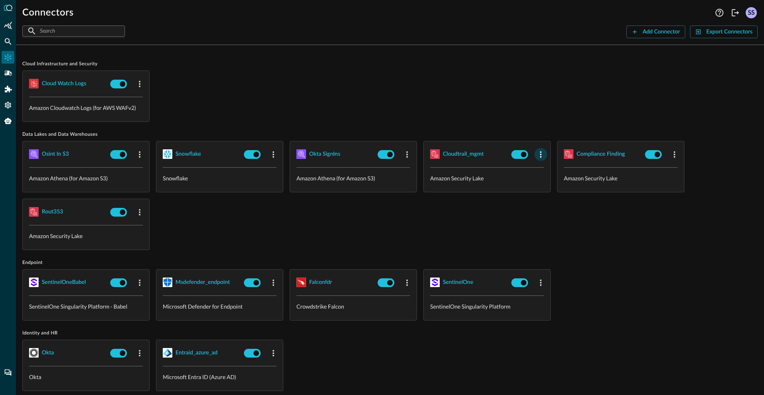
click at [540, 156] on icon "button" at bounding box center [541, 155] width 10 height 10
click at [543, 169] on icon at bounding box center [544, 171] width 7 height 7
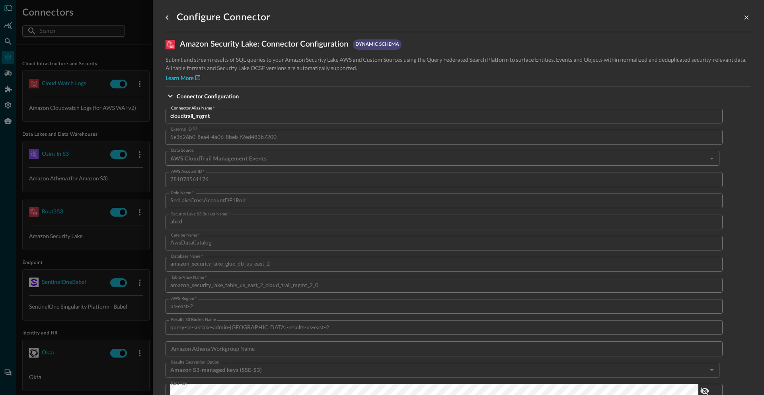
click at [193, 116] on input "cloudtrail_mgmt" at bounding box center [446, 116] width 552 height 15
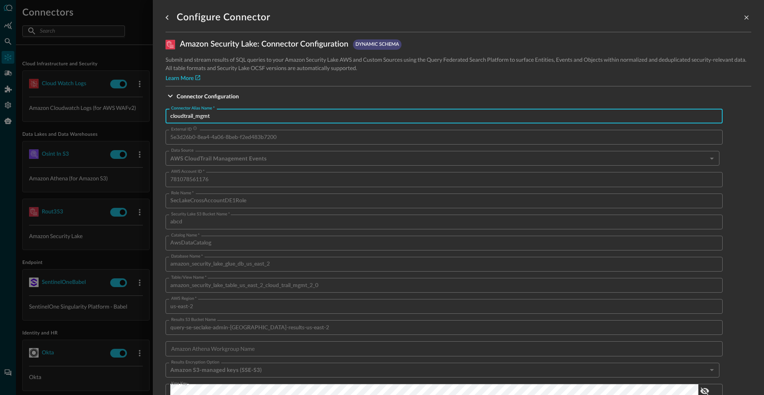
click at [193, 116] on input "cloudtrail_mgmt" at bounding box center [446, 116] width 552 height 15
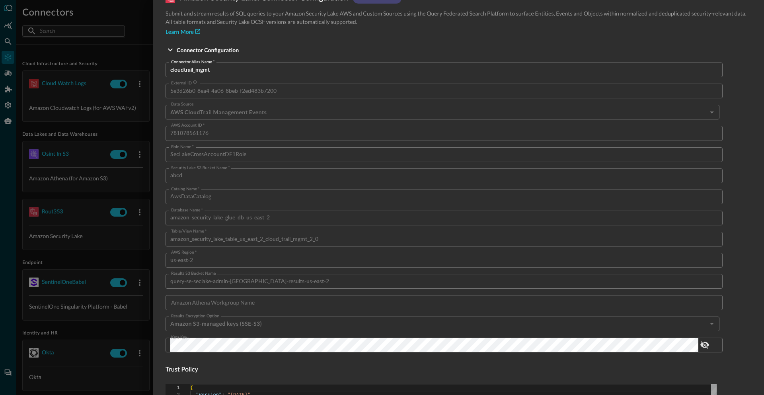
scroll to position [47, 0]
